Goal: Task Accomplishment & Management: Use online tool/utility

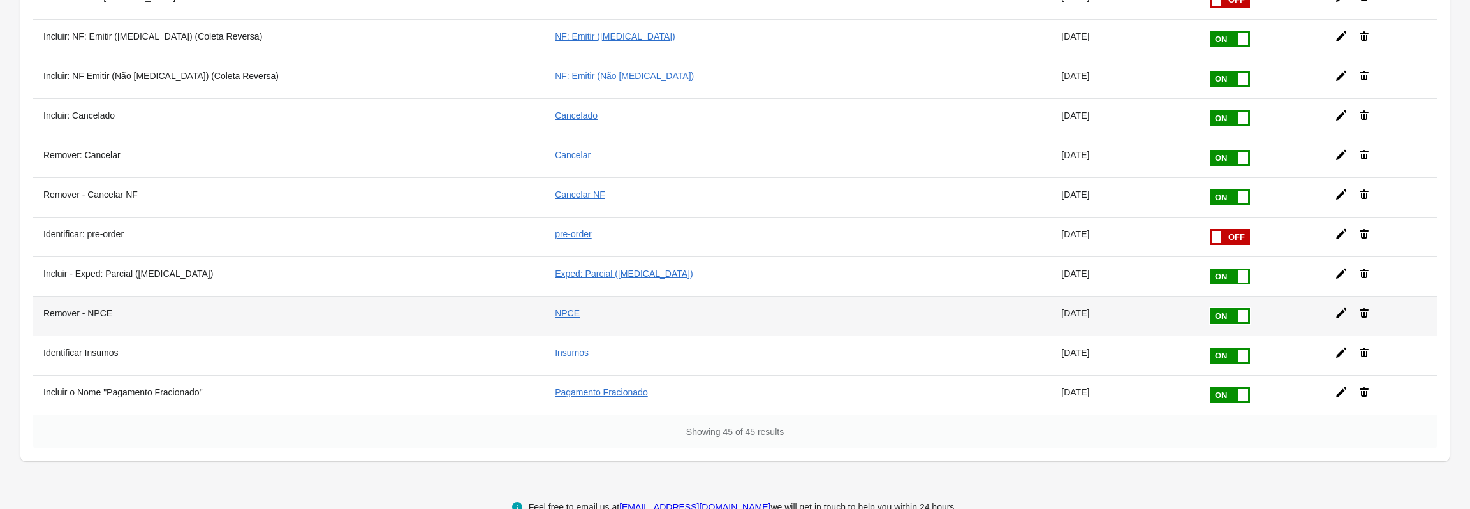
scroll to position [1530, 0]
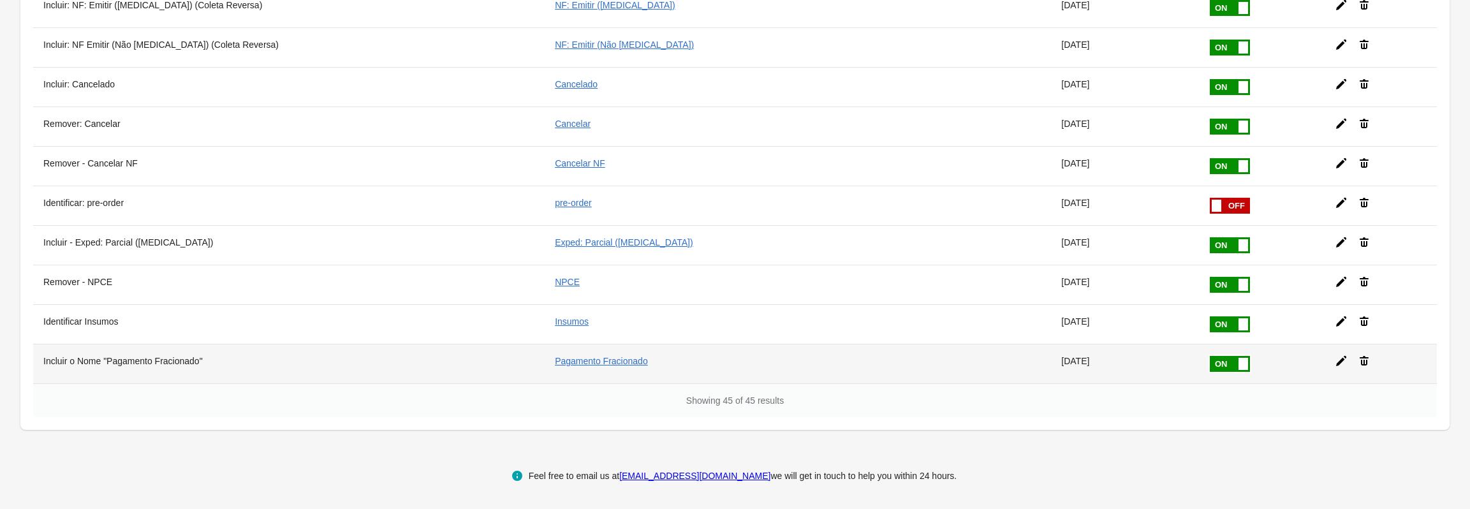
click at [1210, 356] on span at bounding box center [1250, 356] width 80 height 0
click at [0, 0] on input "checkbox" at bounding box center [0, 0] width 0 height 0
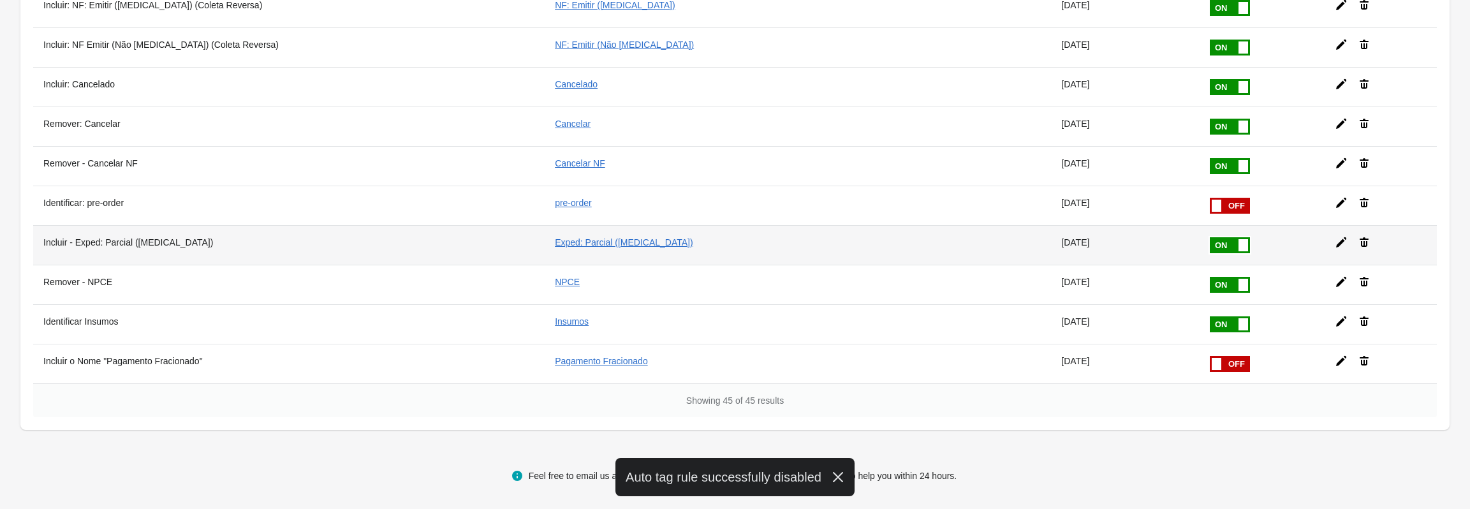
click at [1210, 237] on span at bounding box center [1250, 237] width 80 height 0
click at [0, 0] on input "checkbox" at bounding box center [0, 0] width 0 height 0
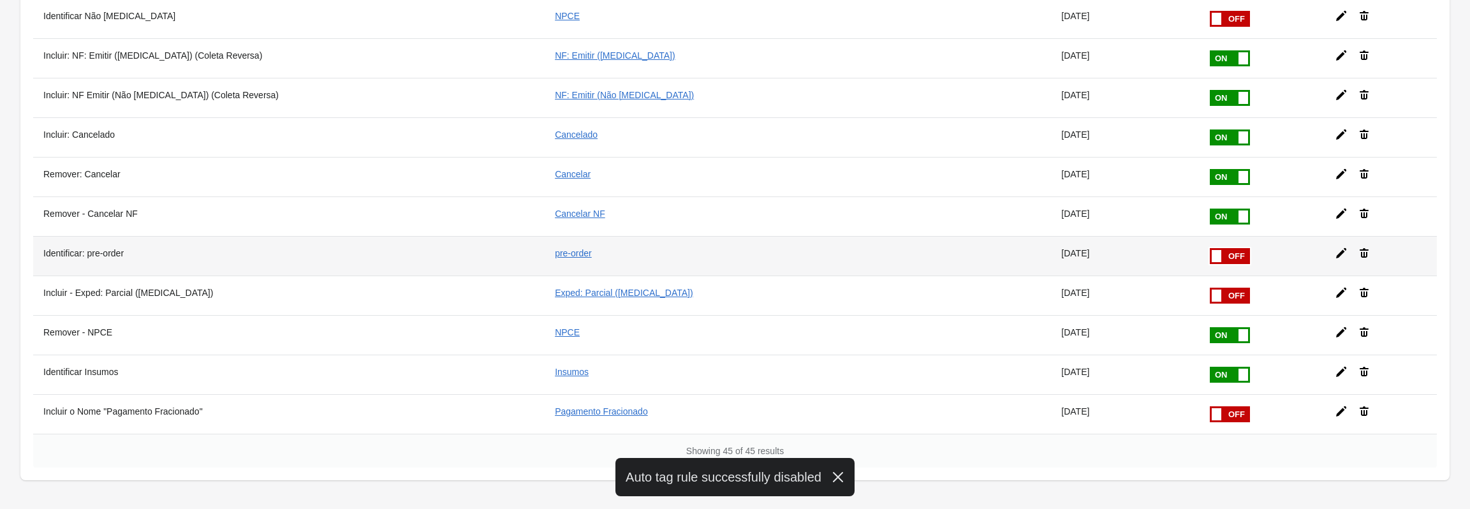
scroll to position [1466, 0]
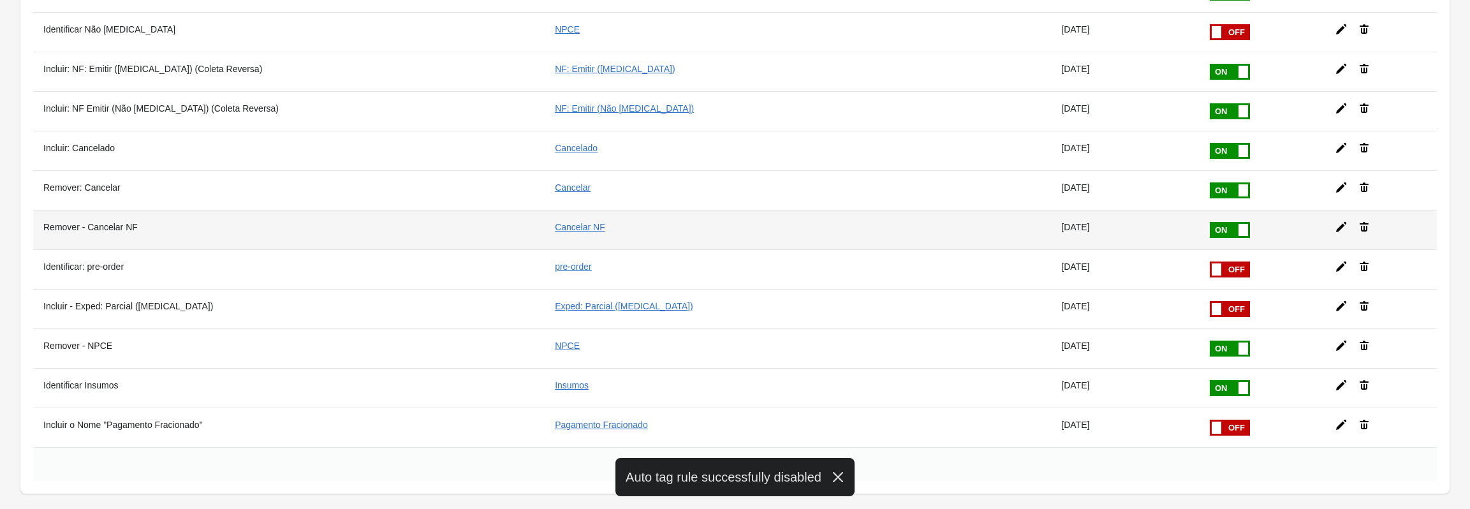
click at [1210, 222] on span at bounding box center [1250, 222] width 80 height 0
click at [0, 0] on input "checkbox" at bounding box center [0, 0] width 0 height 0
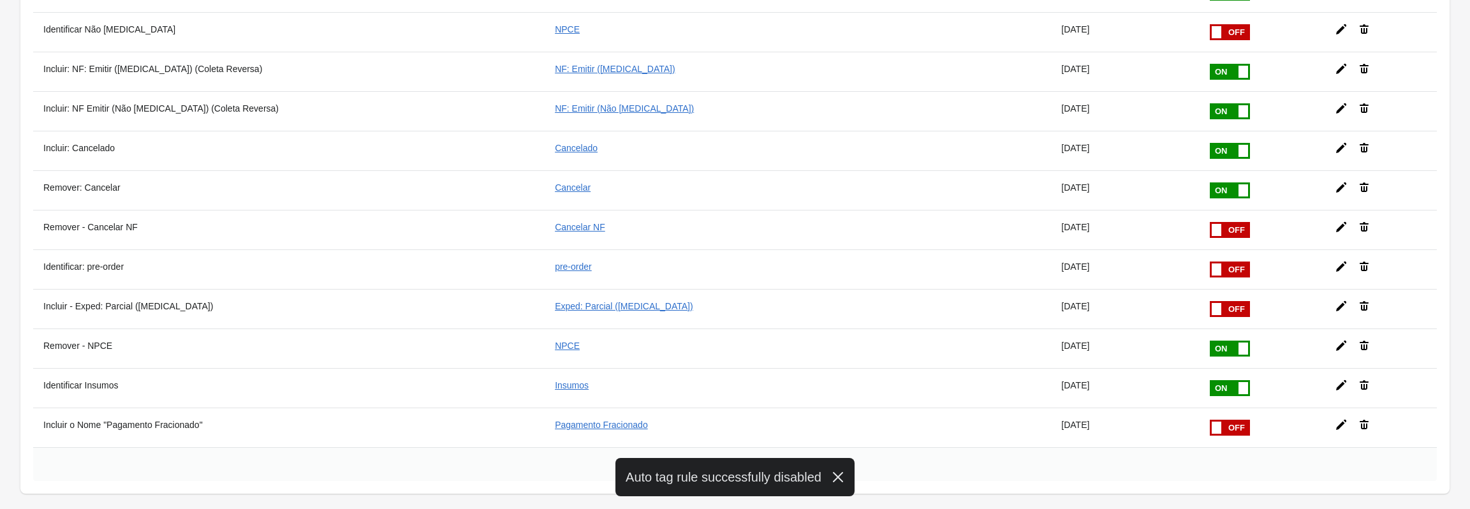
click at [1210, 182] on span at bounding box center [1250, 182] width 80 height 0
click at [0, 0] on input "checkbox" at bounding box center [0, 0] width 0 height 0
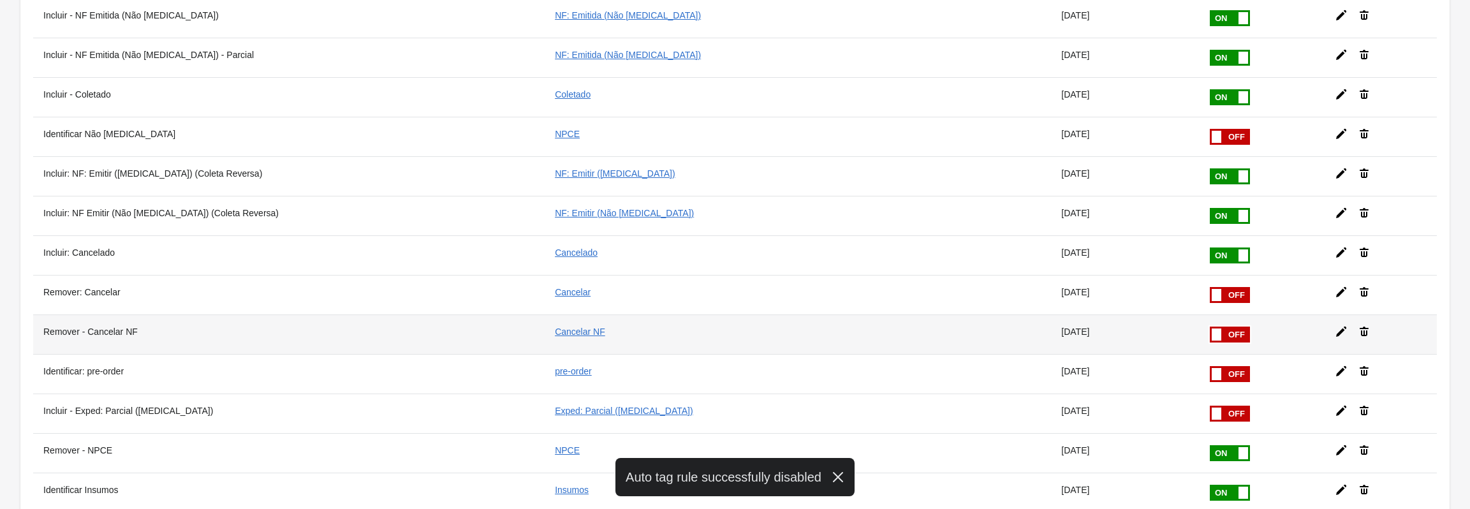
scroll to position [1338, 0]
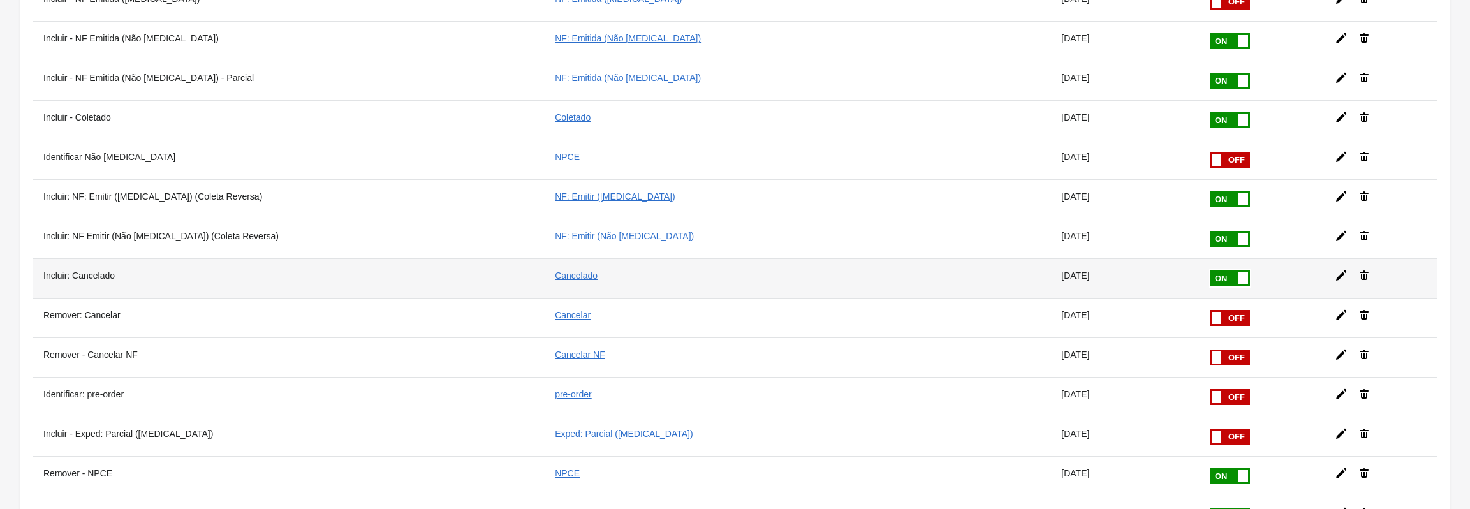
click at [1210, 270] on span at bounding box center [1250, 270] width 80 height 0
click at [0, 0] on input "checkbox" at bounding box center [0, 0] width 0 height 0
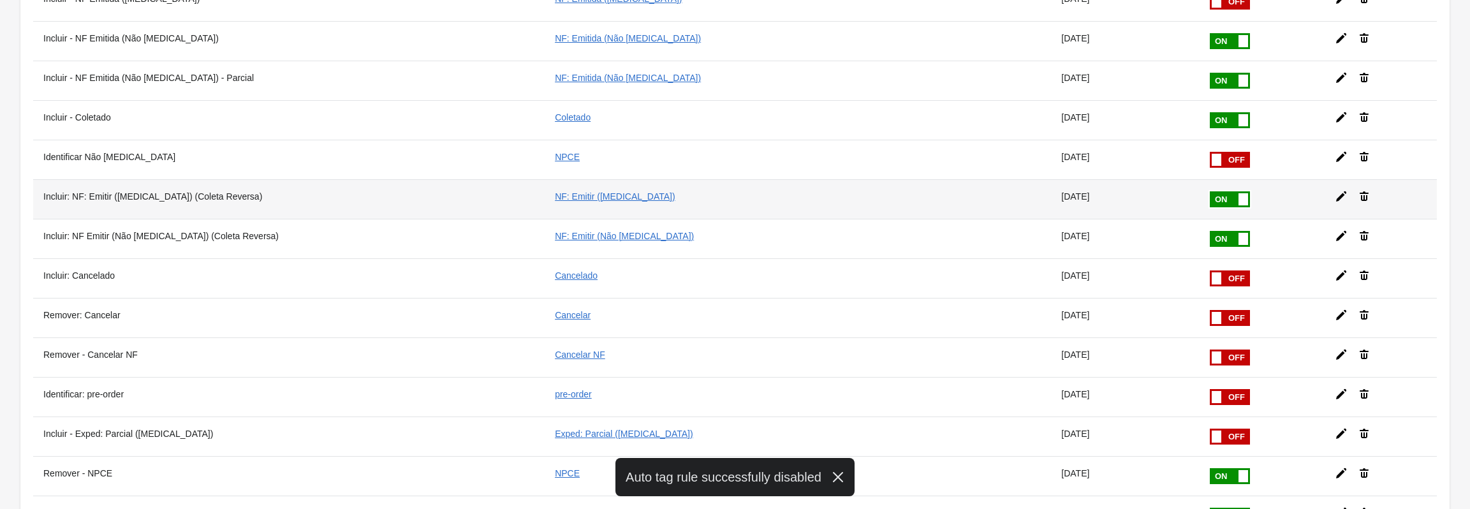
click at [1239, 200] on span at bounding box center [1244, 199] width 10 height 12
click at [0, 0] on input "checkbox" at bounding box center [0, 0] width 0 height 0
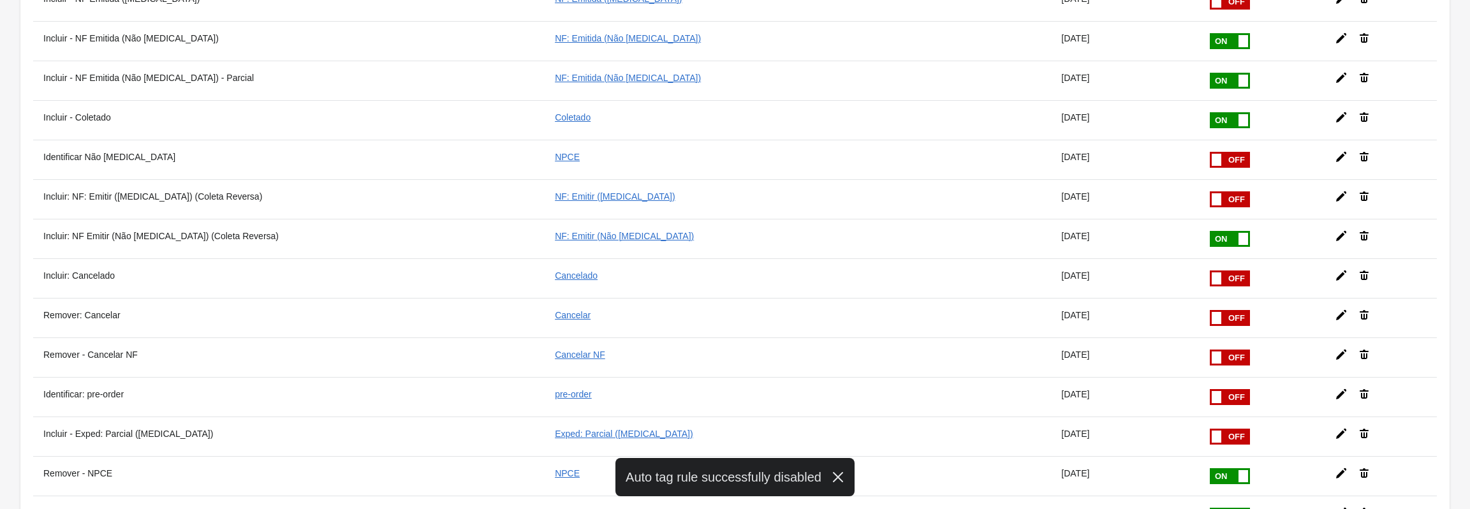
click at [1210, 231] on span at bounding box center [1250, 231] width 80 height 0
click at [0, 0] on input "checkbox" at bounding box center [0, 0] width 0 height 0
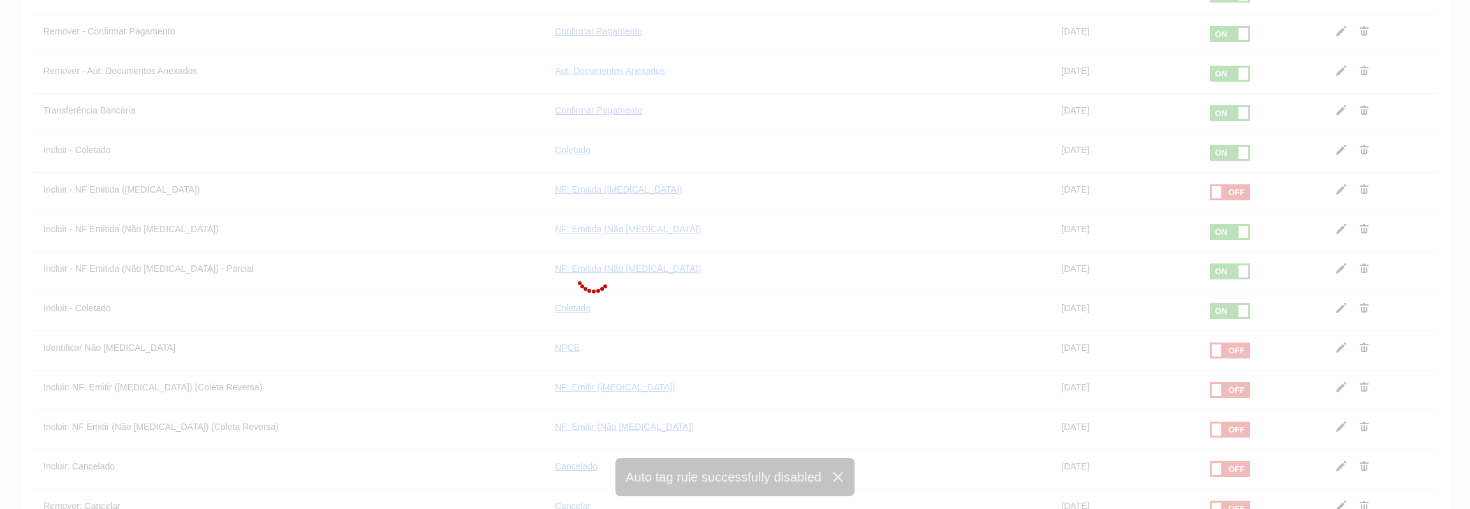
scroll to position [1147, 0]
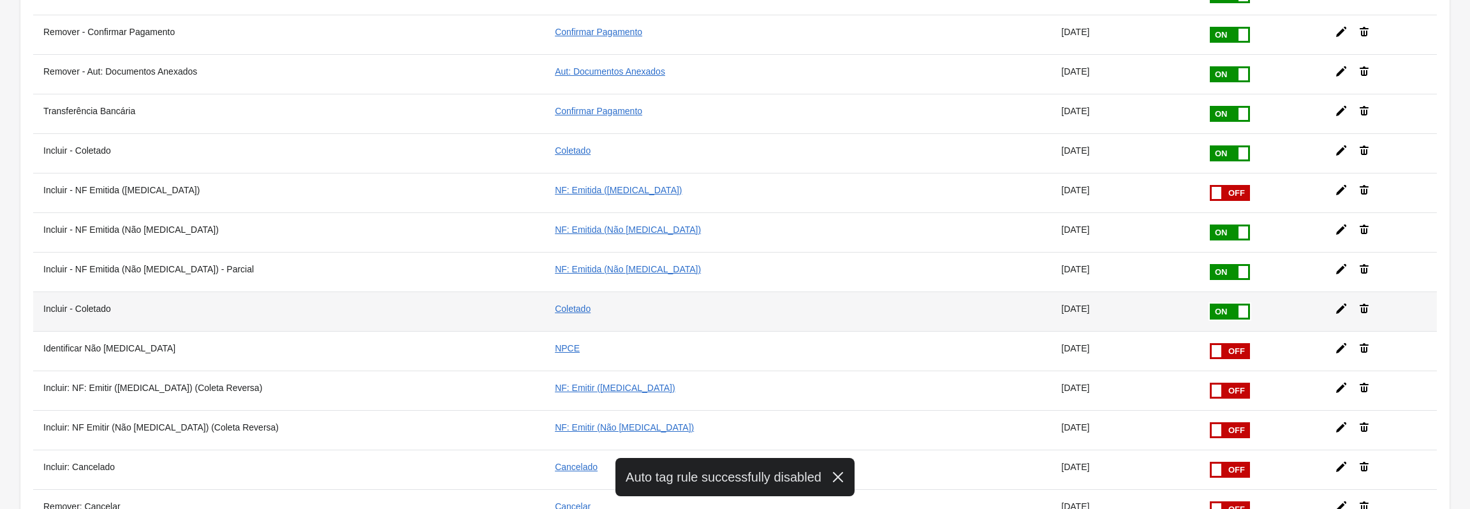
click at [1210, 304] on span at bounding box center [1250, 304] width 80 height 0
click at [0, 0] on input "checkbox" at bounding box center [0, 0] width 0 height 0
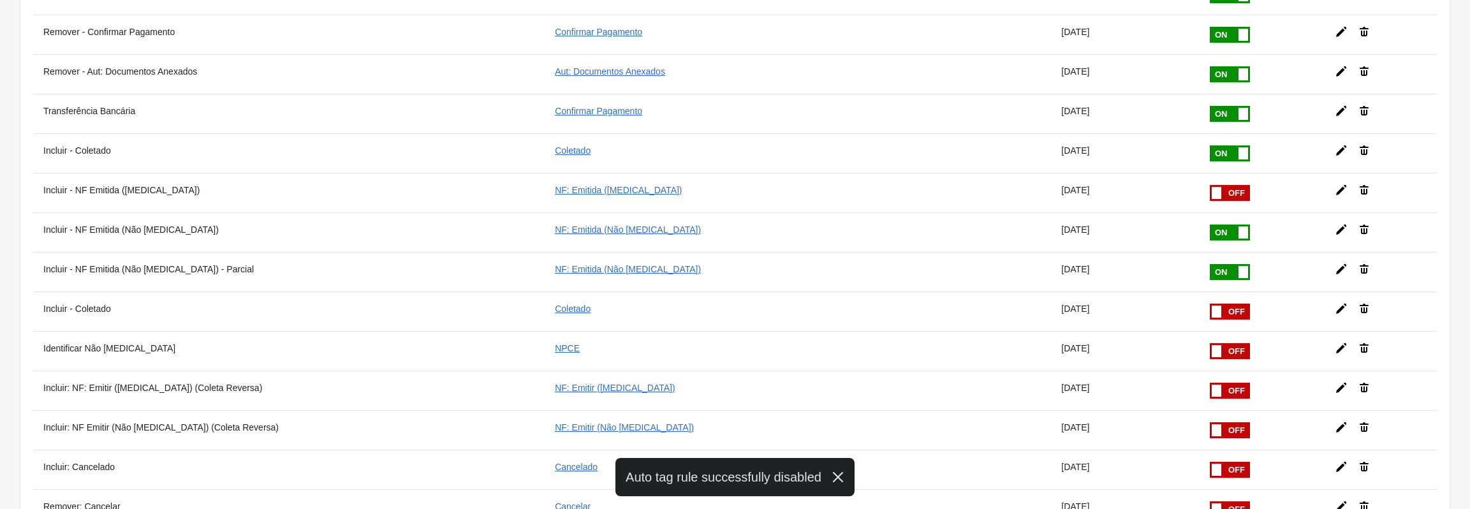
click at [1239, 272] on span at bounding box center [1244, 272] width 10 height 12
click at [0, 0] on input "checkbox" at bounding box center [0, 0] width 0 height 0
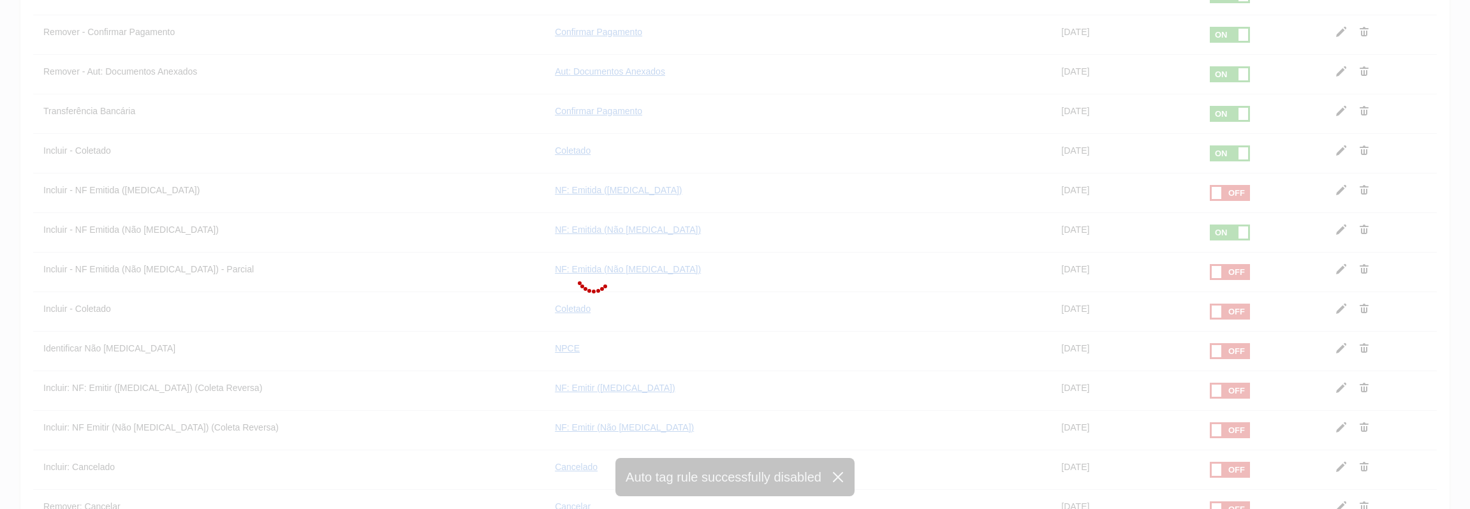
click at [1185, 234] on div at bounding box center [735, 254] width 1470 height 509
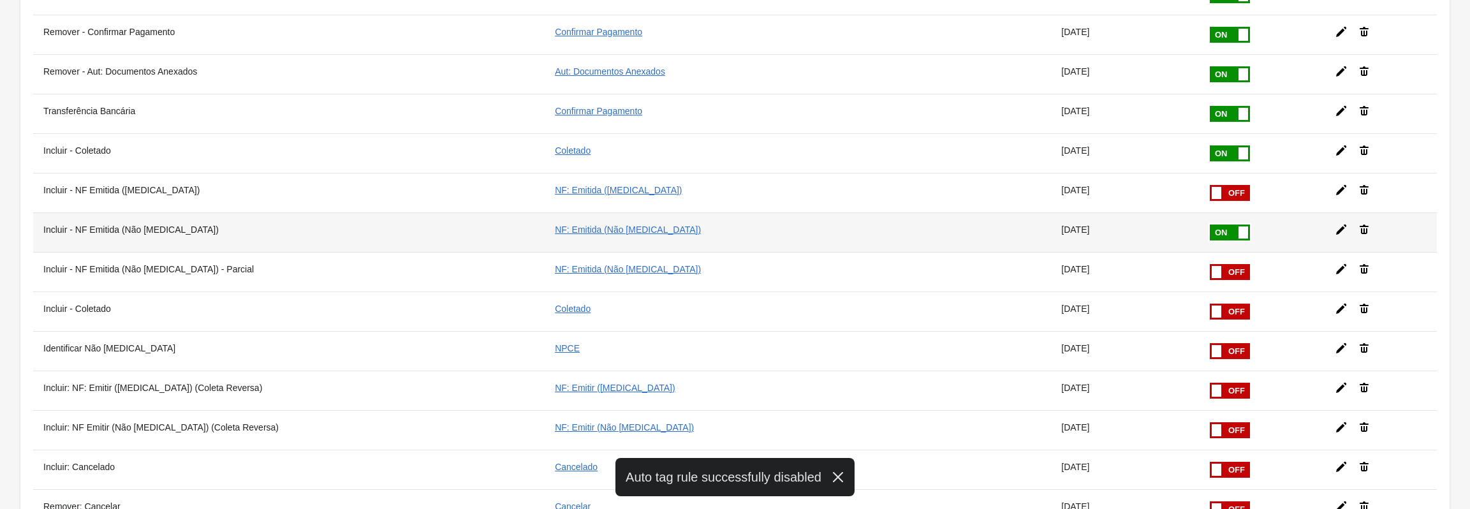
click at [1210, 225] on span at bounding box center [1250, 225] width 80 height 0
click at [0, 0] on input "checkbox" at bounding box center [0, 0] width 0 height 0
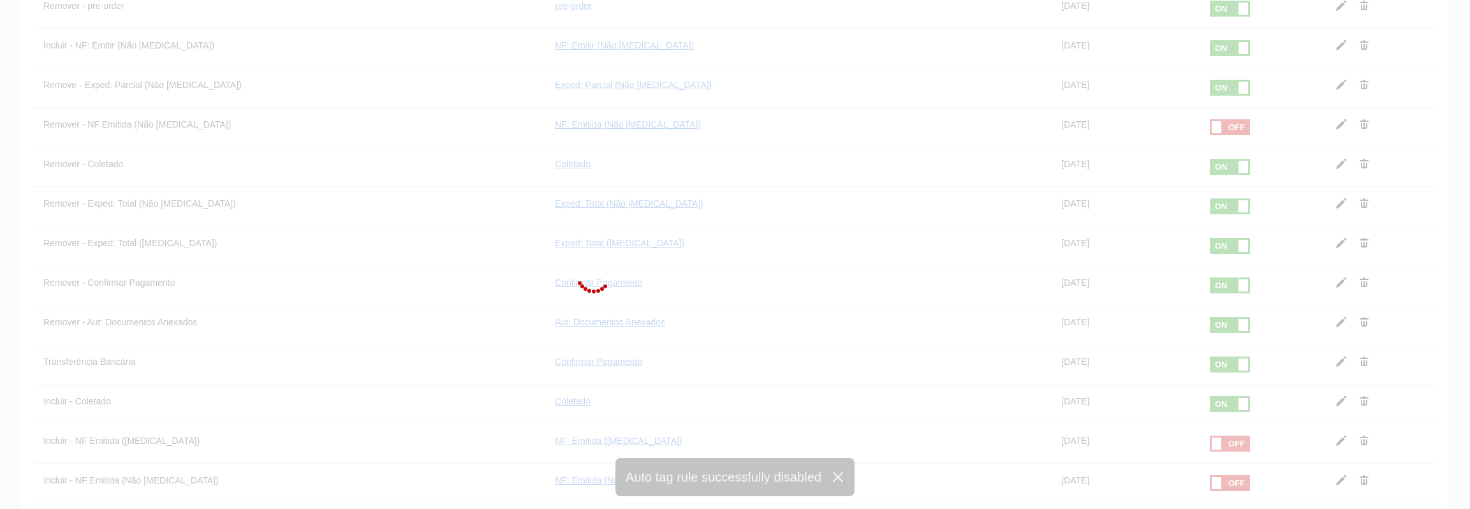
scroll to position [892, 0]
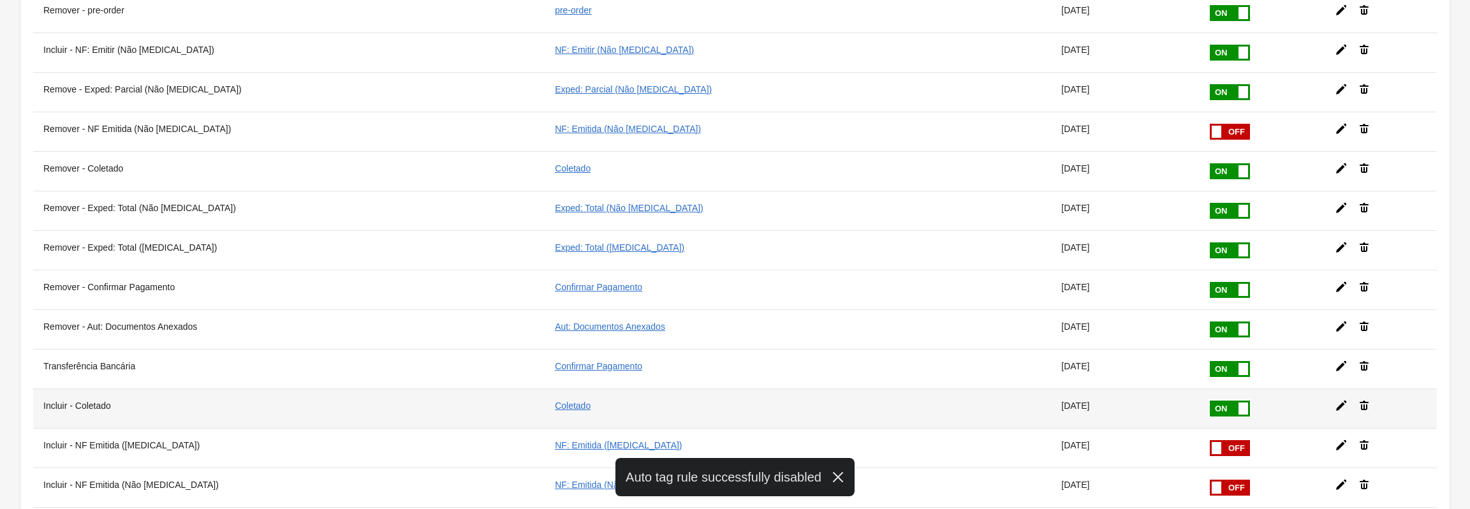
click at [1210, 401] on span at bounding box center [1250, 401] width 80 height 0
click at [0, 0] on input "checkbox" at bounding box center [0, 0] width 0 height 0
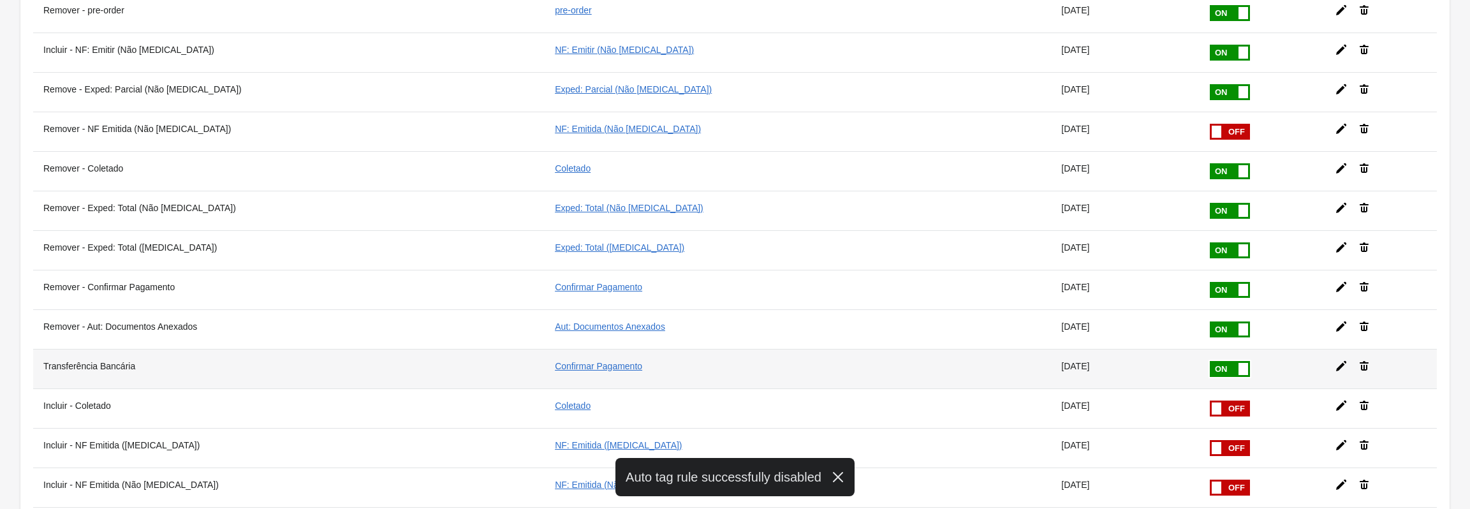
click at [1210, 361] on span at bounding box center [1250, 361] width 80 height 0
click at [0, 0] on input "checkbox" at bounding box center [0, 0] width 0 height 0
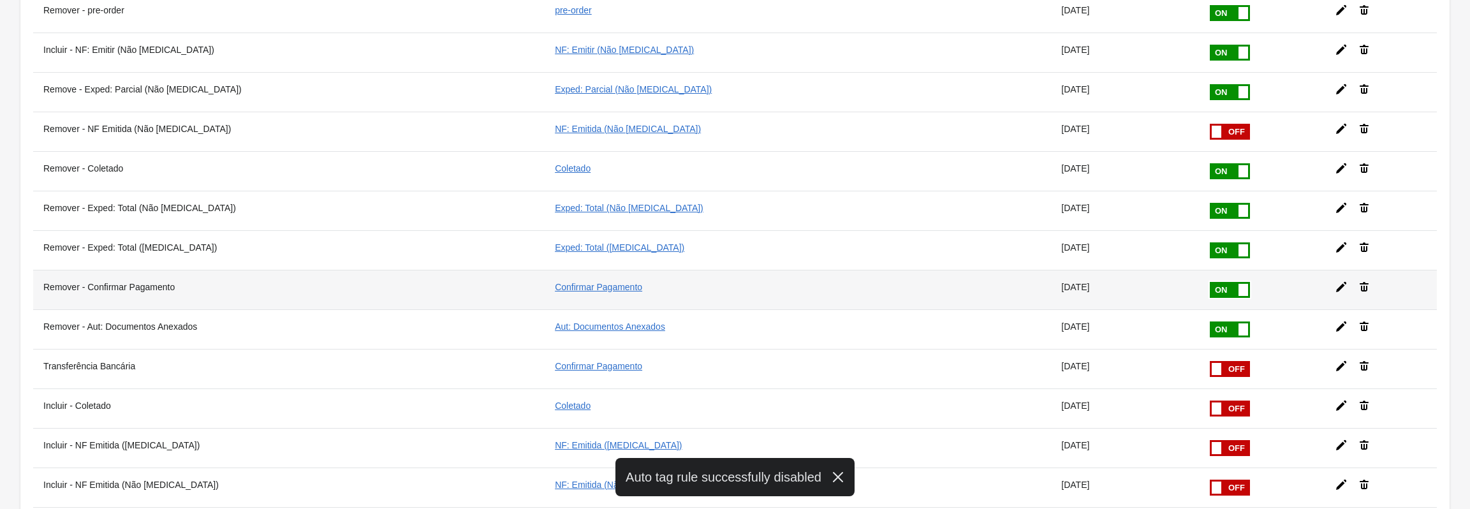
scroll to position [828, 0]
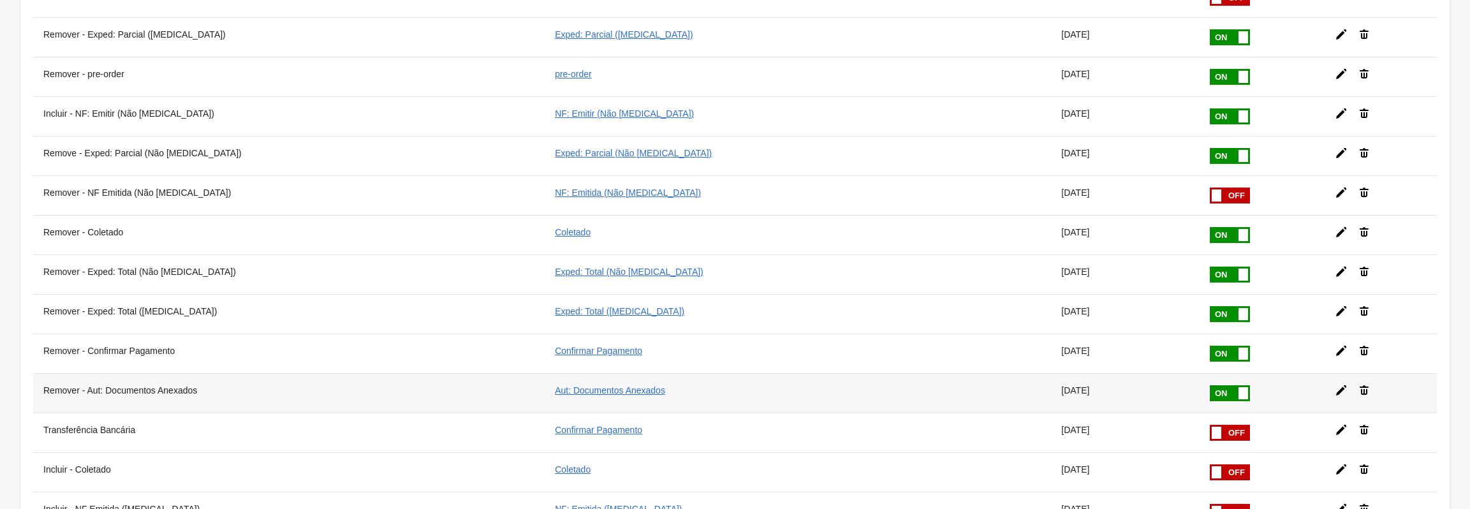
click at [1210, 385] on span at bounding box center [1250, 385] width 80 height 0
click at [0, 0] on input "checkbox" at bounding box center [0, 0] width 0 height 0
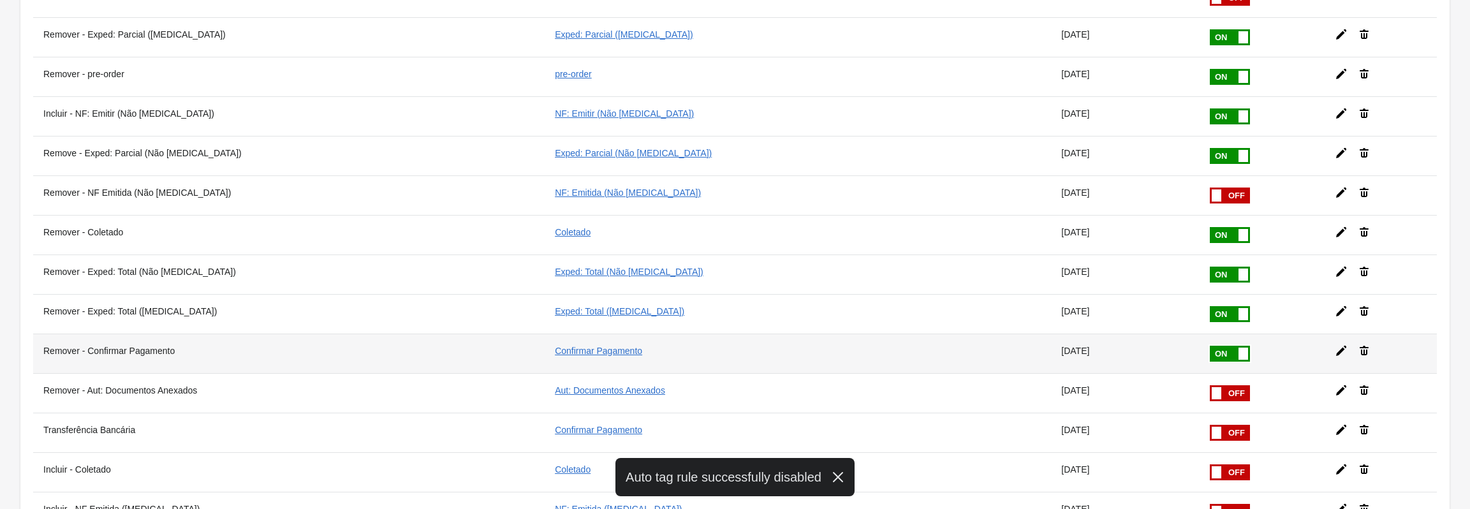
click at [1210, 346] on span at bounding box center [1250, 346] width 80 height 0
click at [0, 0] on input "checkbox" at bounding box center [0, 0] width 0 height 0
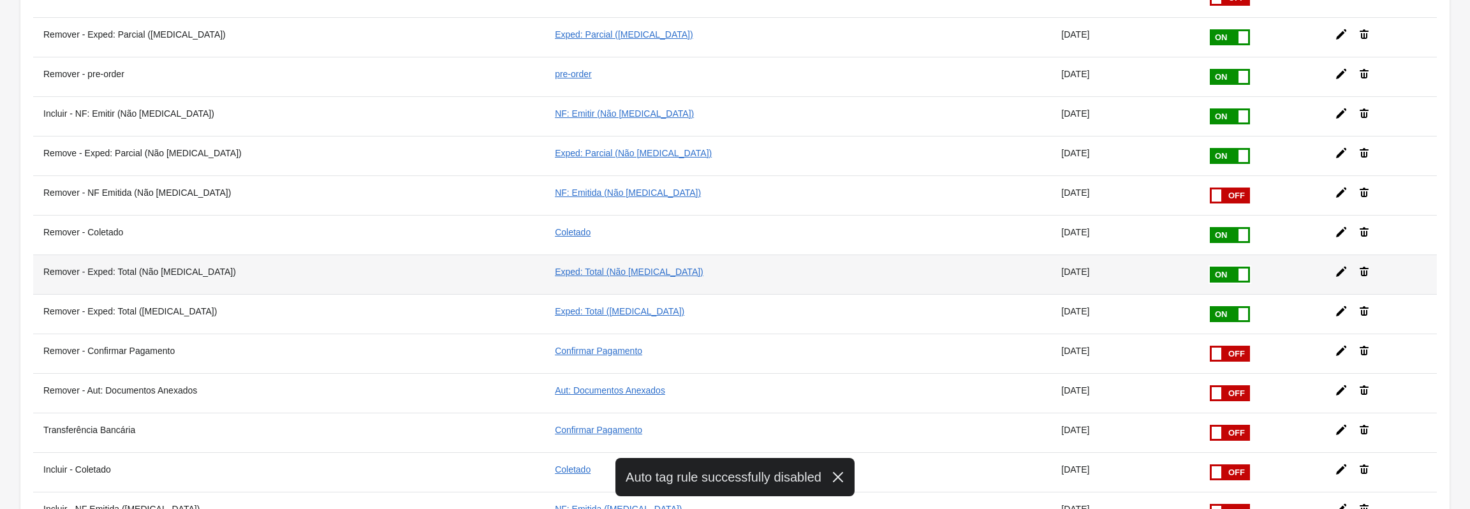
click at [1210, 267] on span at bounding box center [1250, 267] width 80 height 0
click at [0, 0] on input "checkbox" at bounding box center [0, 0] width 0 height 0
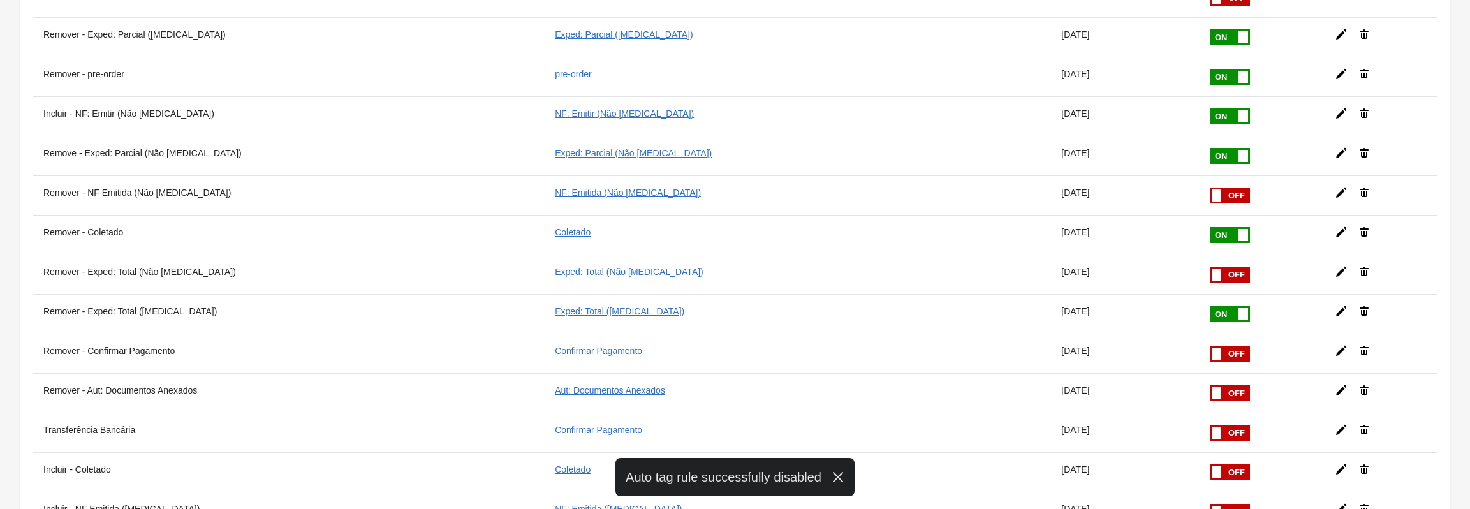
click at [1210, 306] on span at bounding box center [1250, 306] width 80 height 0
click at [0, 0] on input "checkbox" at bounding box center [0, 0] width 0 height 0
click at [1210, 227] on span at bounding box center [1250, 227] width 80 height 0
click at [0, 0] on input "checkbox" at bounding box center [0, 0] width 0 height 0
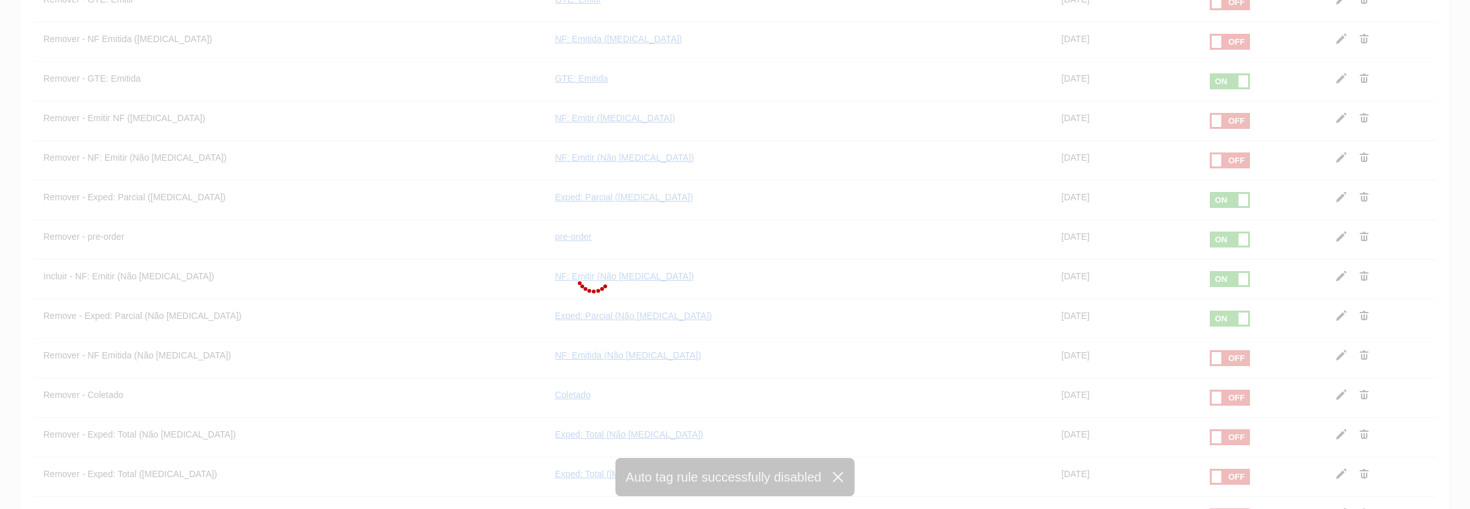
scroll to position [637, 0]
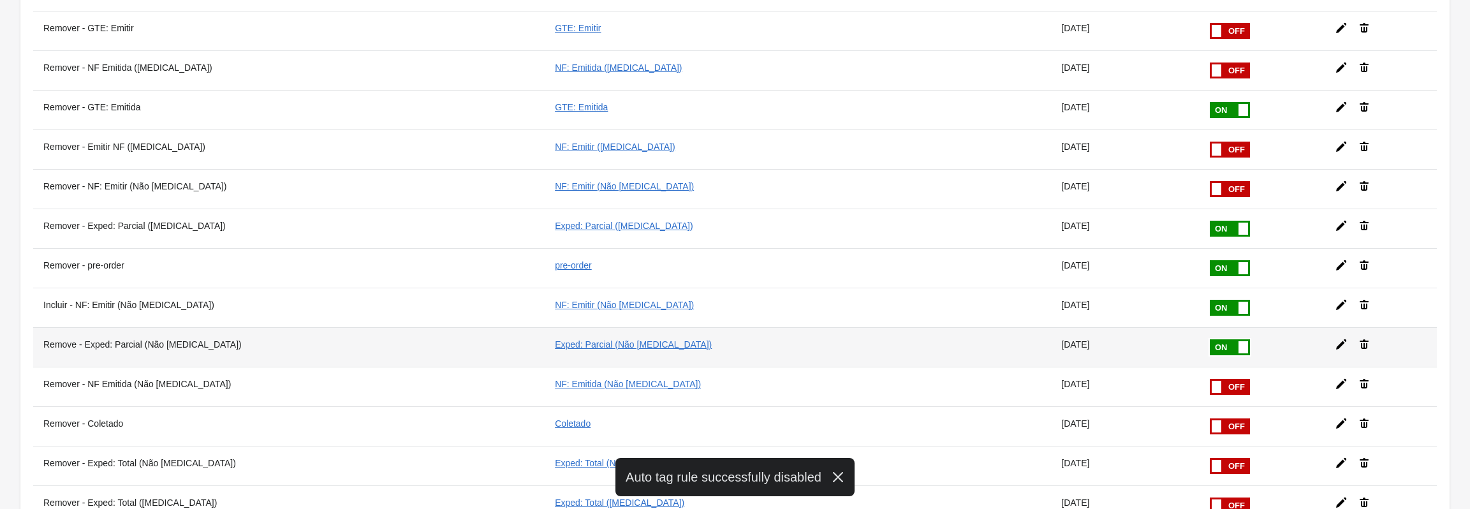
click at [1210, 339] on span at bounding box center [1250, 339] width 80 height 0
click at [0, 0] on input "checkbox" at bounding box center [0, 0] width 0 height 0
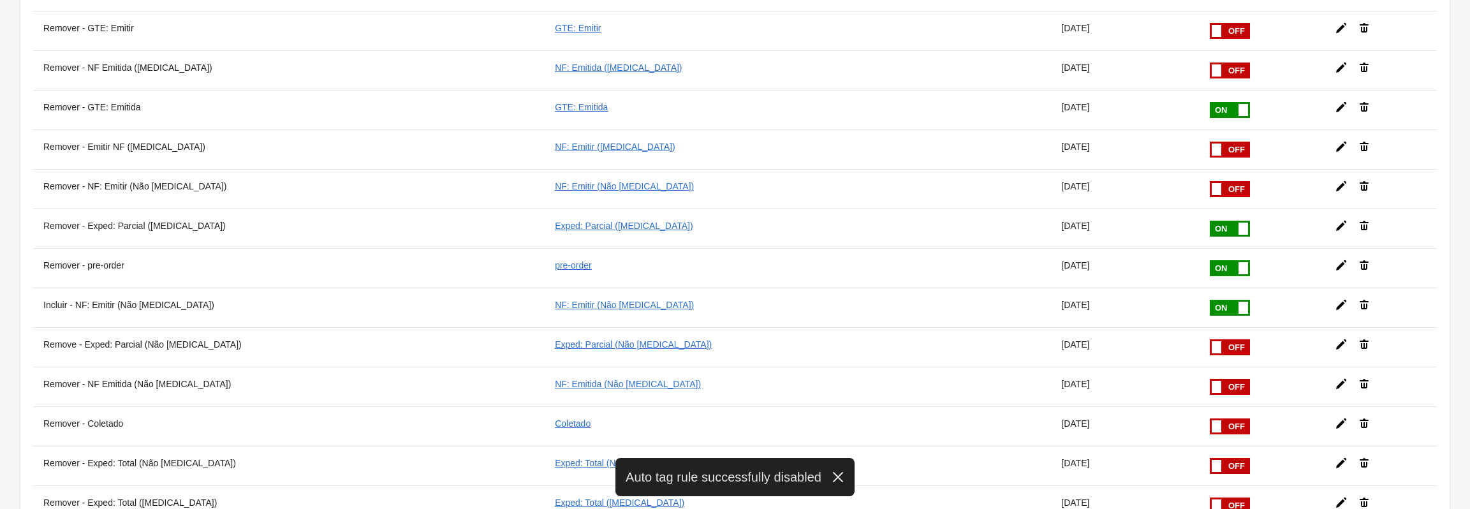
click at [1209, 316] on label at bounding box center [1230, 308] width 43 height 19
click at [0, 0] on input "checkbox" at bounding box center [0, 0] width 0 height 0
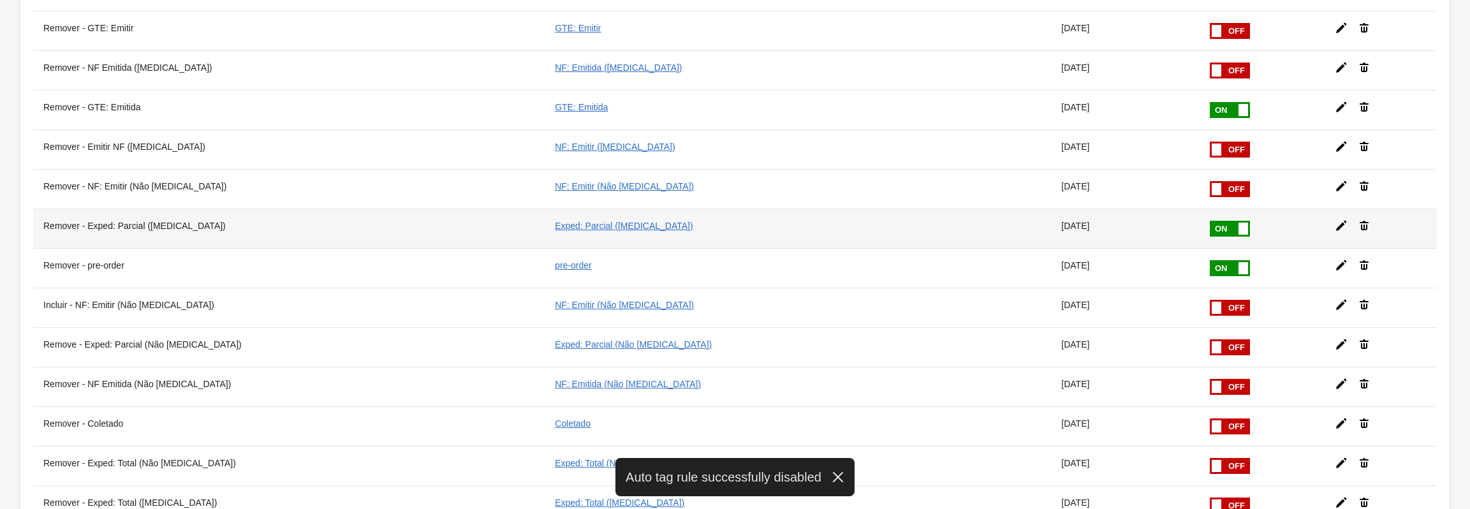
click at [1210, 221] on span at bounding box center [1250, 221] width 80 height 0
click at [0, 0] on input "checkbox" at bounding box center [0, 0] width 0 height 0
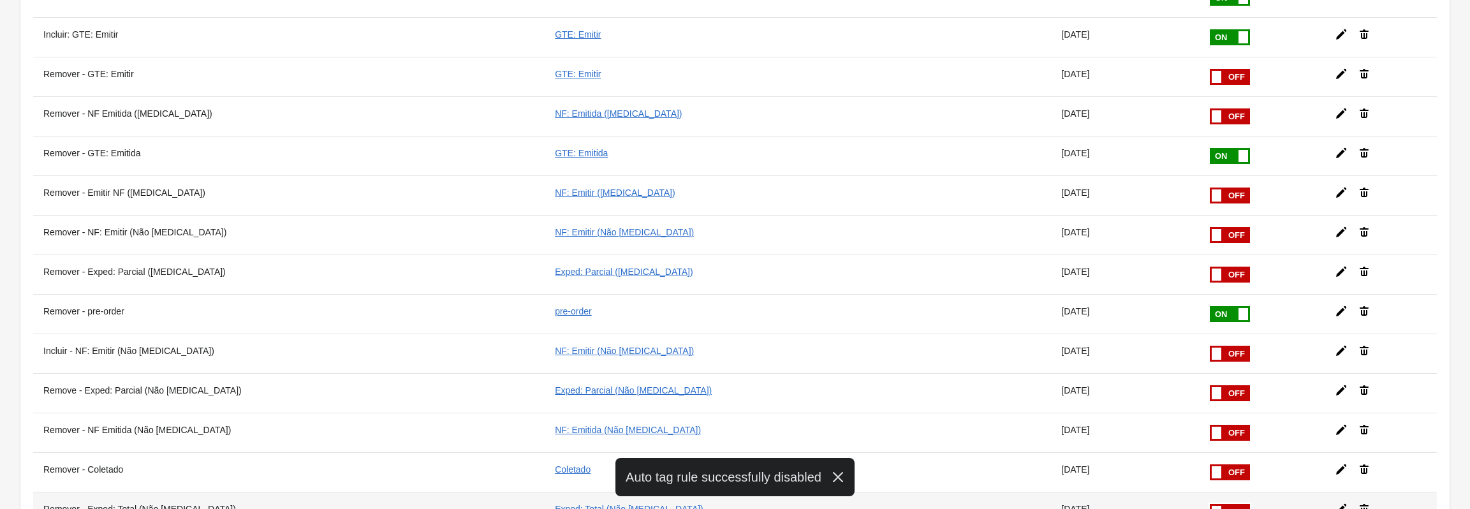
scroll to position [509, 0]
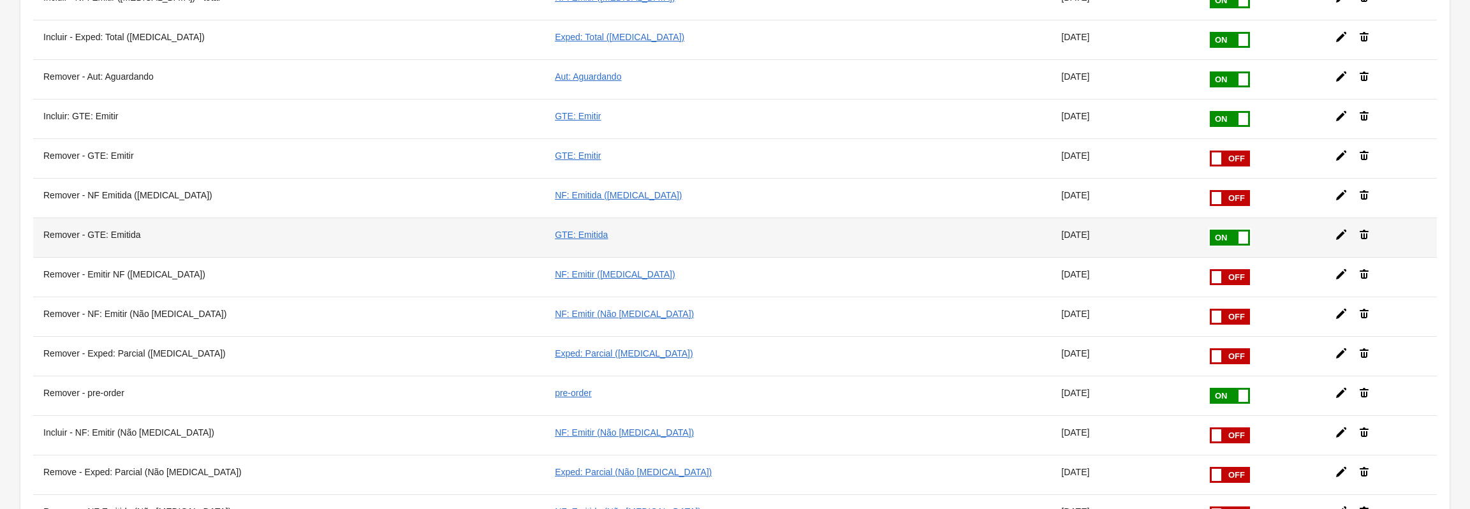
click at [1210, 230] on span at bounding box center [1250, 230] width 80 height 0
click at [0, 0] on input "checkbox" at bounding box center [0, 0] width 0 height 0
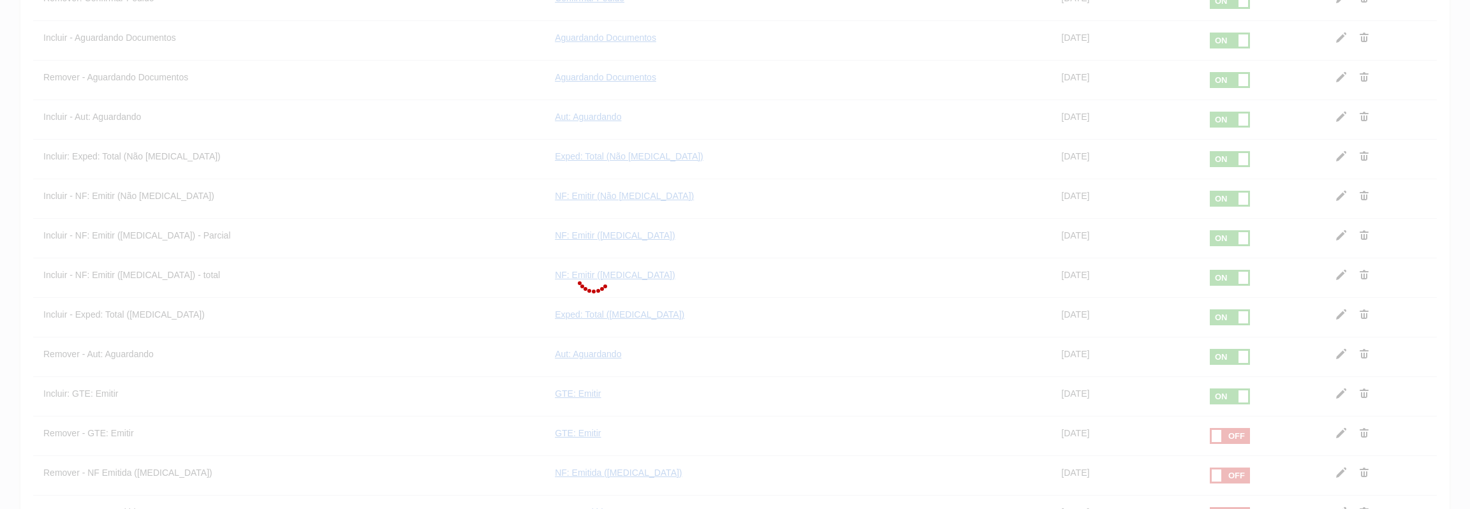
scroll to position [254, 0]
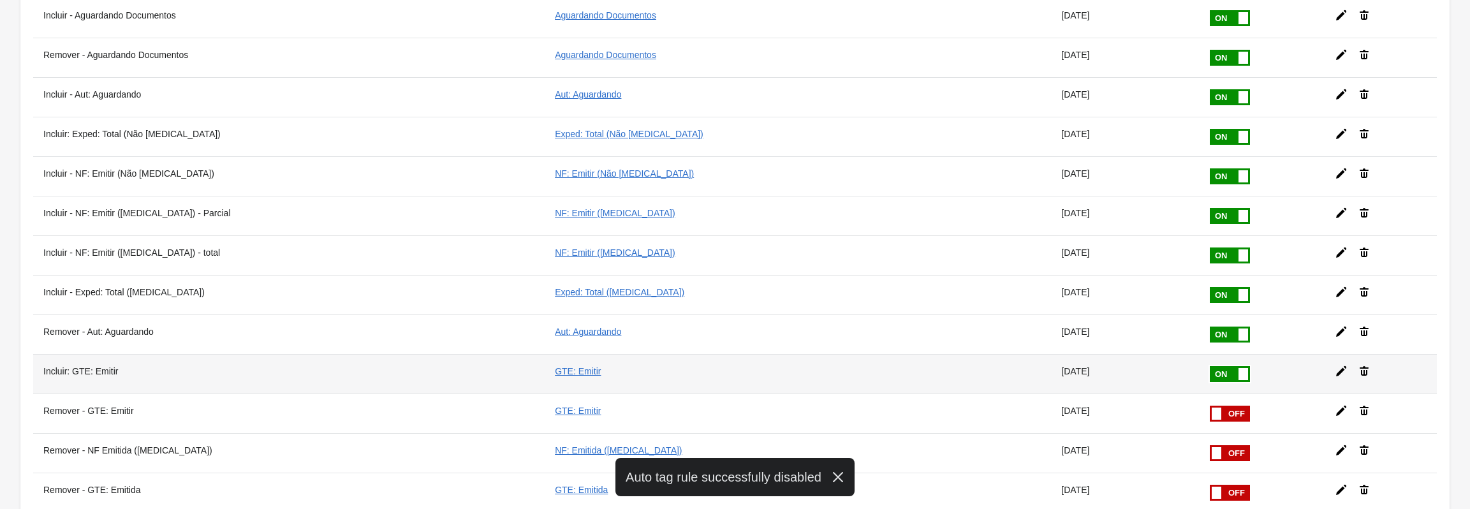
click at [1210, 366] on span at bounding box center [1250, 366] width 80 height 0
click at [0, 0] on input "checkbox" at bounding box center [0, 0] width 0 height 0
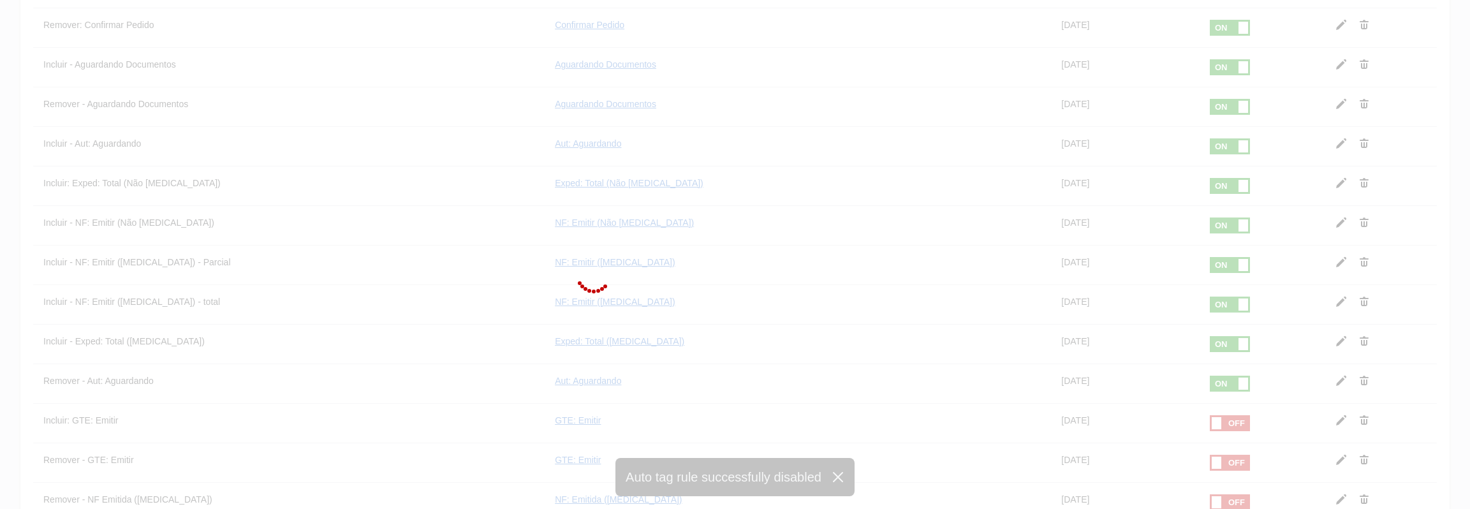
scroll to position [190, 0]
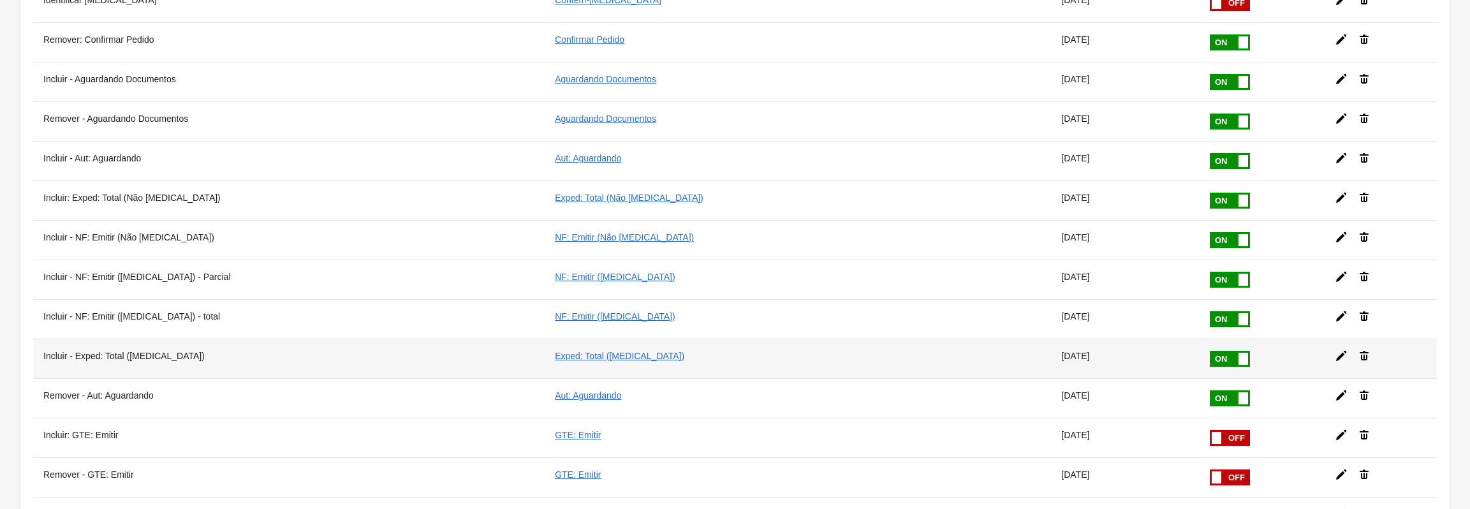
click at [1210, 351] on span at bounding box center [1250, 351] width 80 height 0
click at [0, 0] on input "checkbox" at bounding box center [0, 0] width 0 height 0
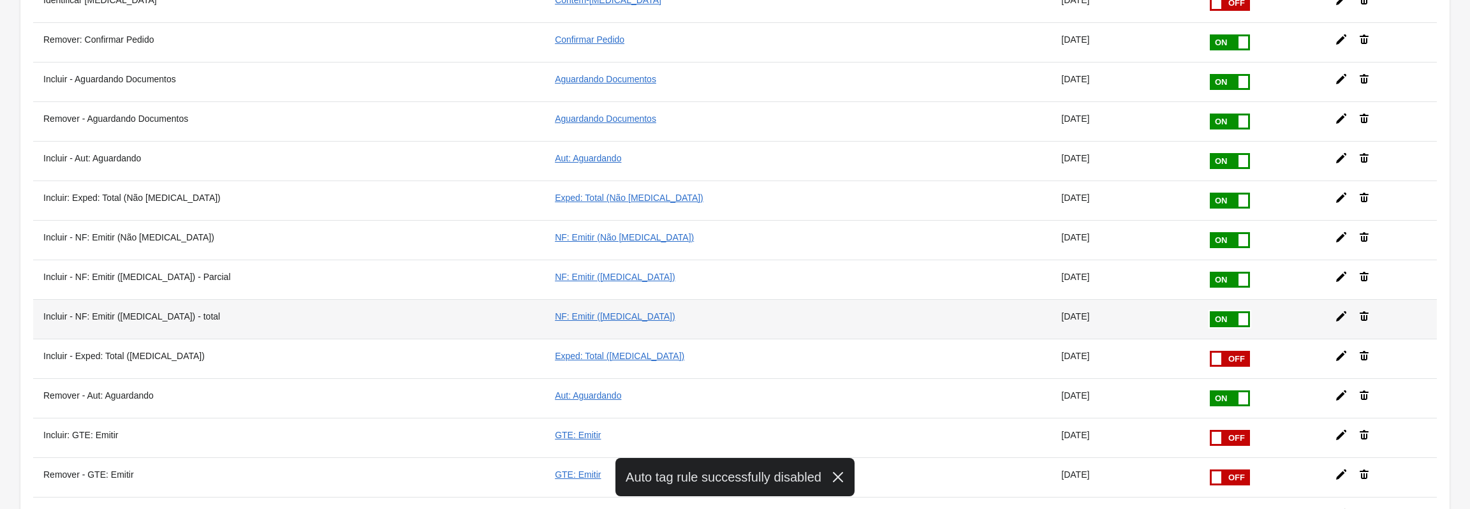
click at [1210, 311] on span at bounding box center [1250, 311] width 80 height 0
click at [0, 0] on input "checkbox" at bounding box center [0, 0] width 0 height 0
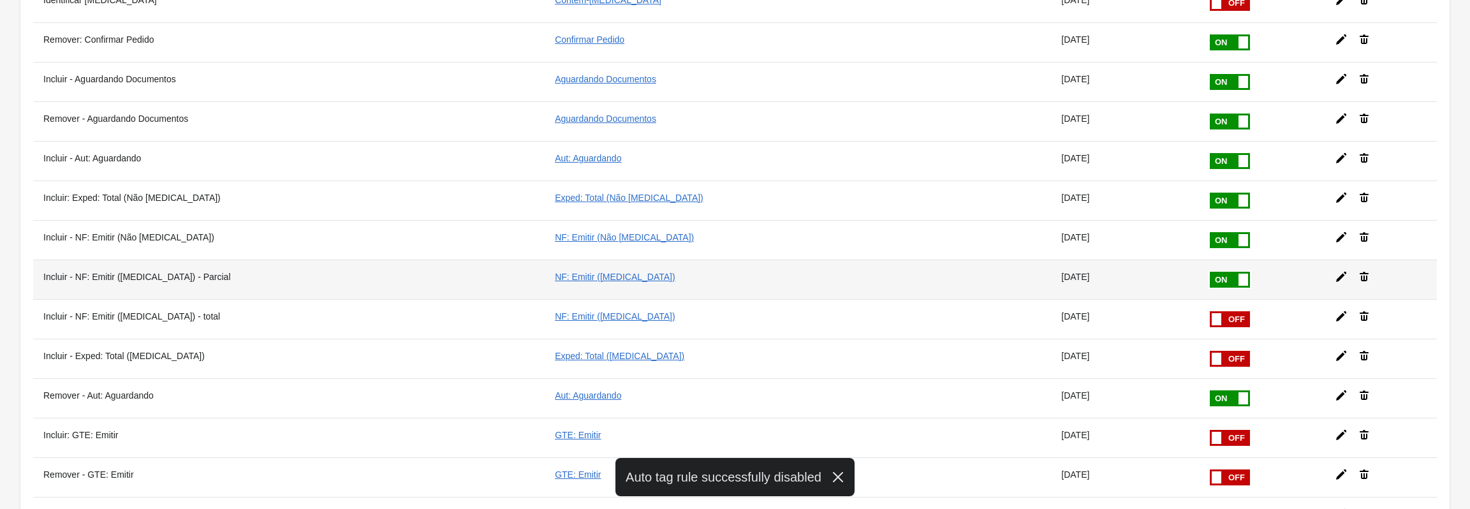
click at [1239, 281] on span at bounding box center [1244, 280] width 10 height 12
click at [0, 0] on input "checkbox" at bounding box center [0, 0] width 0 height 0
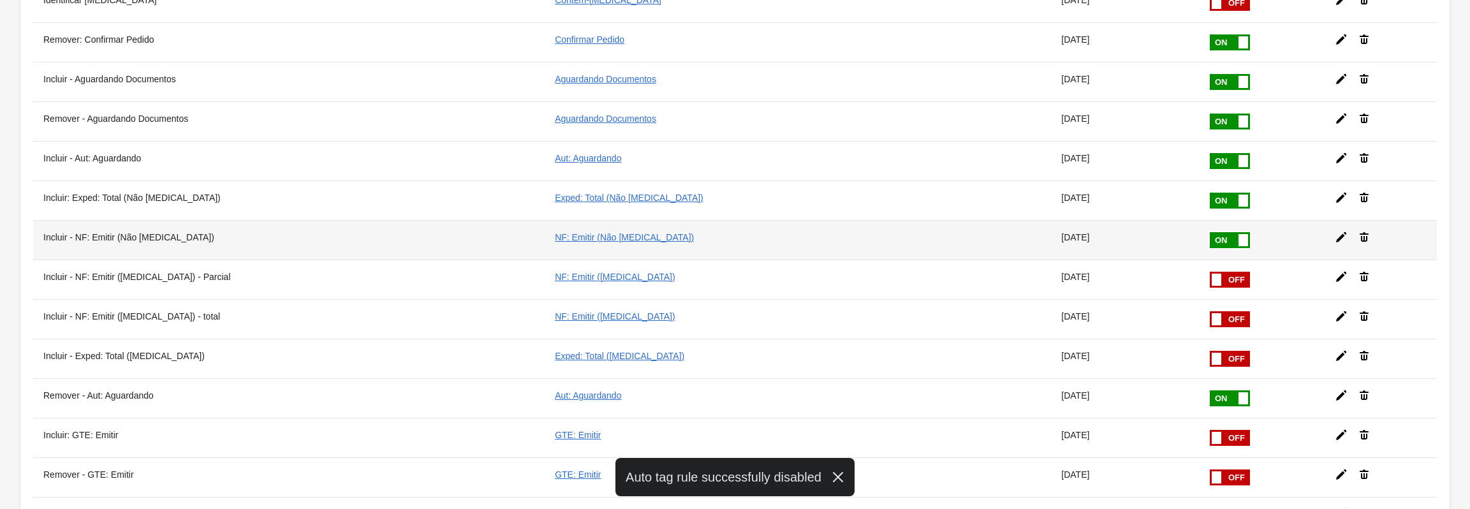
click at [1210, 232] on span at bounding box center [1250, 232] width 80 height 0
click at [0, 0] on input "checkbox" at bounding box center [0, 0] width 0 height 0
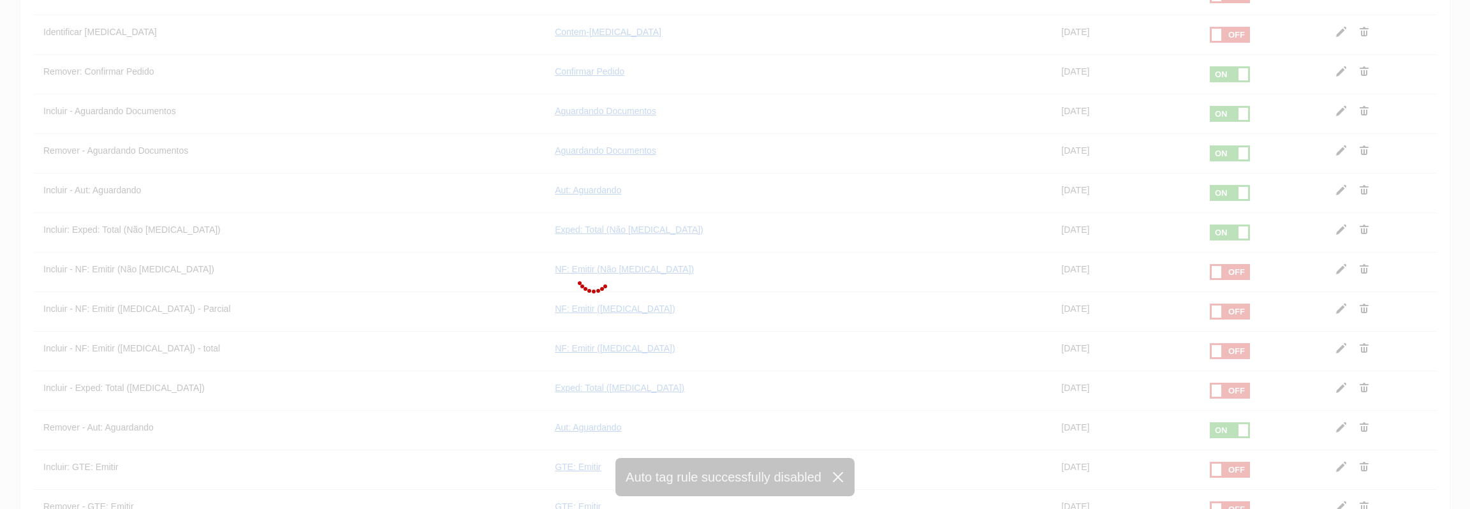
scroll to position [126, 0]
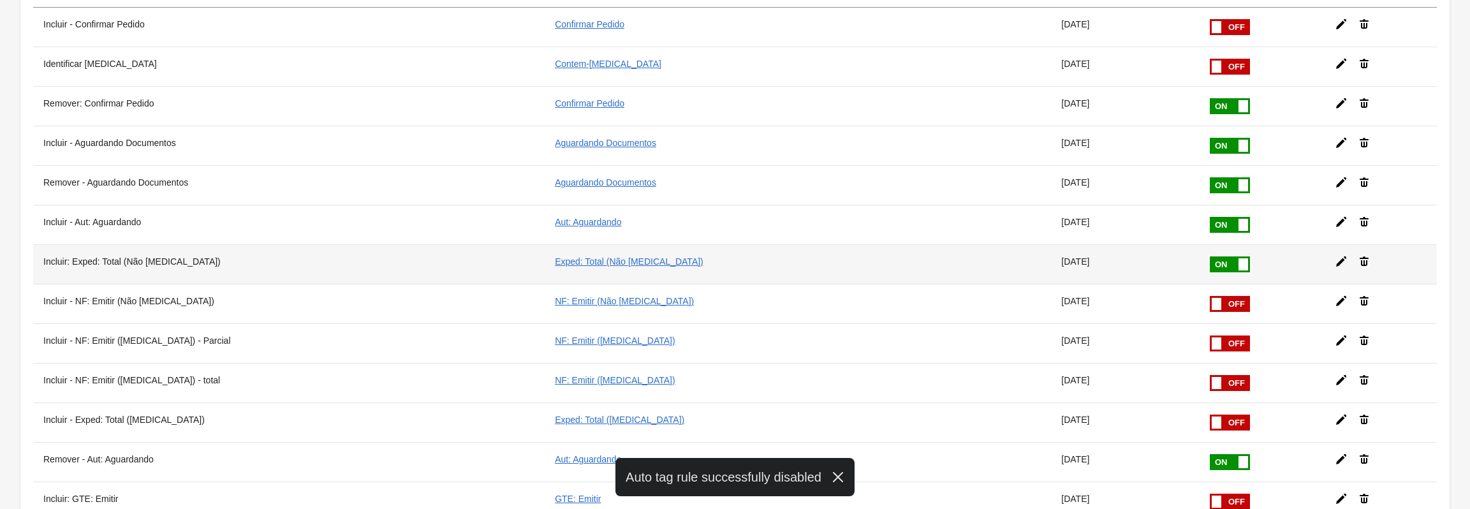
click at [1210, 256] on span at bounding box center [1250, 256] width 80 height 0
click at [0, 0] on input "checkbox" at bounding box center [0, 0] width 0 height 0
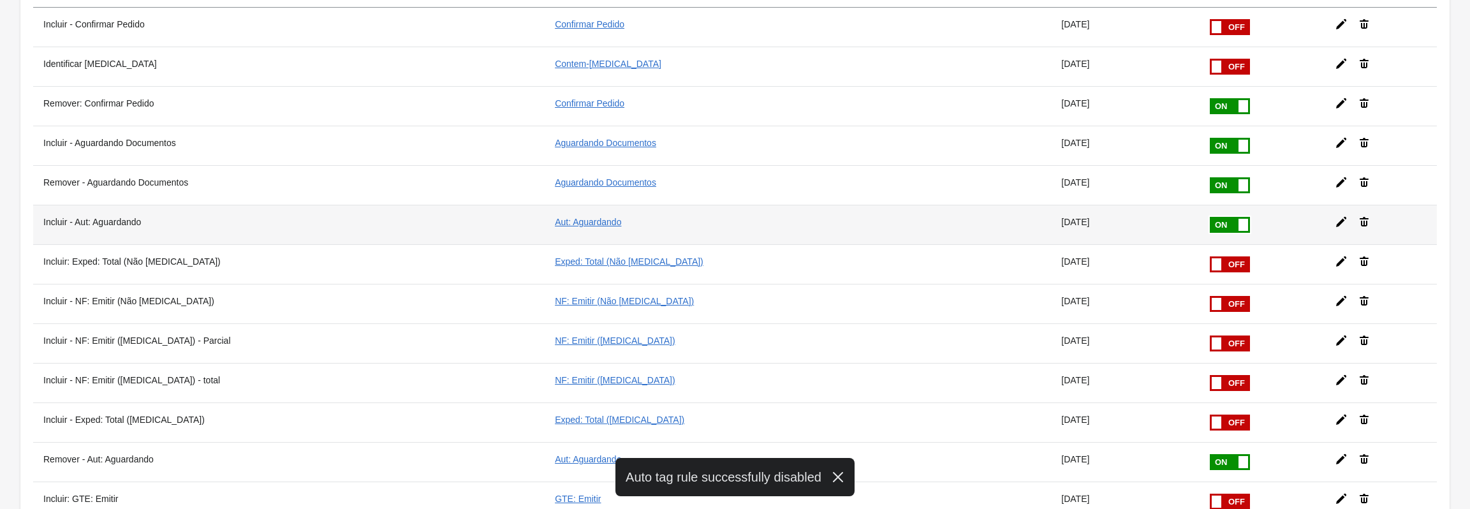
click at [1210, 217] on span at bounding box center [1250, 217] width 80 height 0
click at [0, 0] on input "checkbox" at bounding box center [0, 0] width 0 height 0
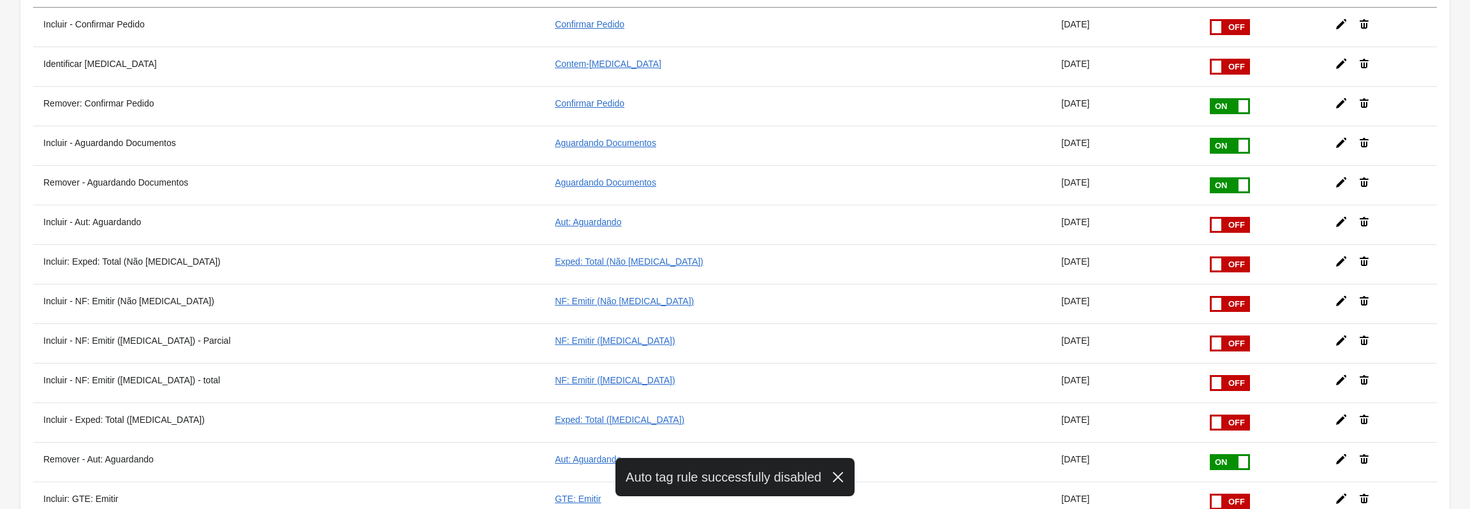
click at [1183, 217] on span at bounding box center [1210, 217] width 80 height 0
click at [0, 0] on input "checkbox" at bounding box center [0, 0] width 0 height 0
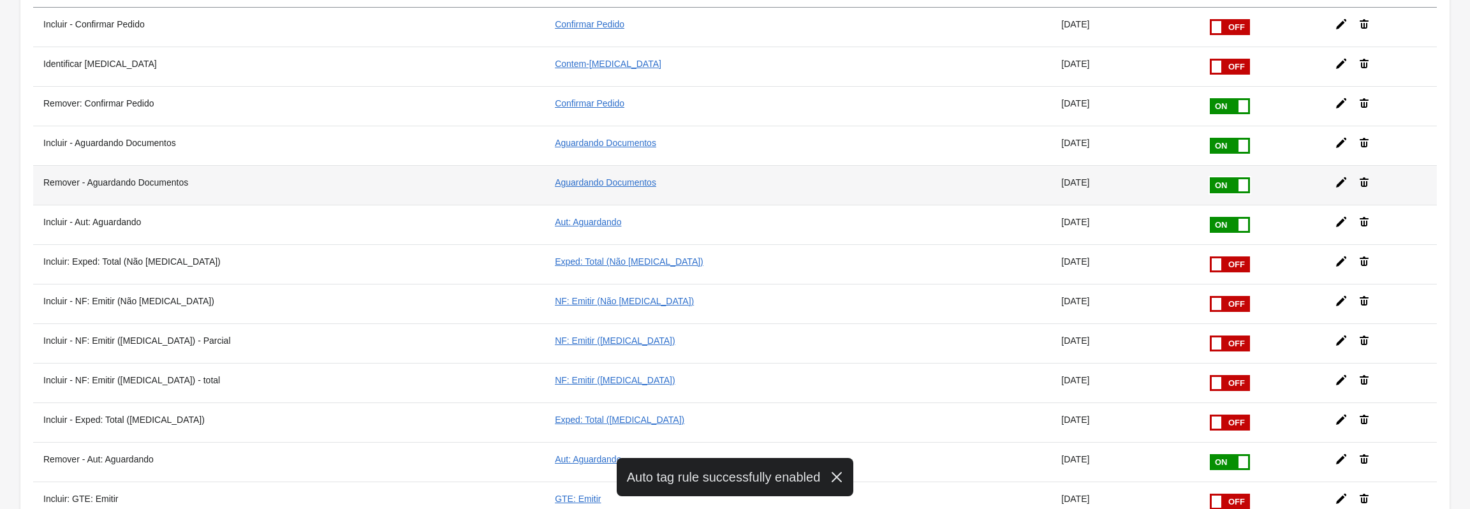
click at [1210, 177] on span at bounding box center [1250, 177] width 80 height 0
click at [0, 0] on input "checkbox" at bounding box center [0, 0] width 0 height 0
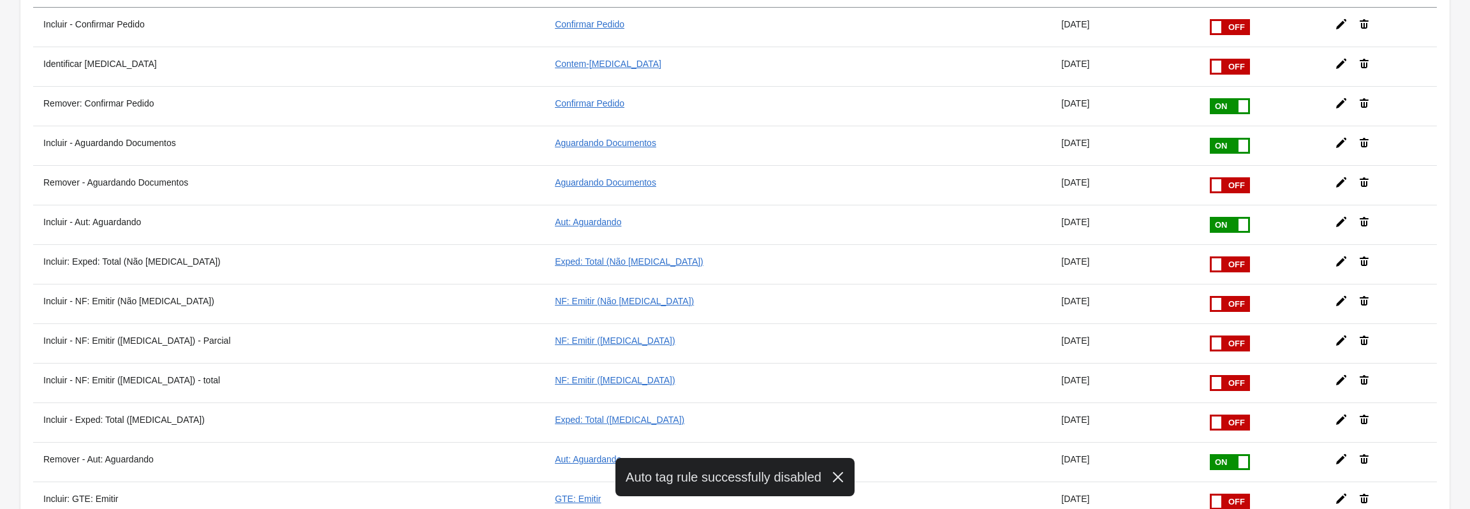
click at [1210, 138] on span at bounding box center [1250, 138] width 80 height 0
click at [0, 0] on input "checkbox" at bounding box center [0, 0] width 0 height 0
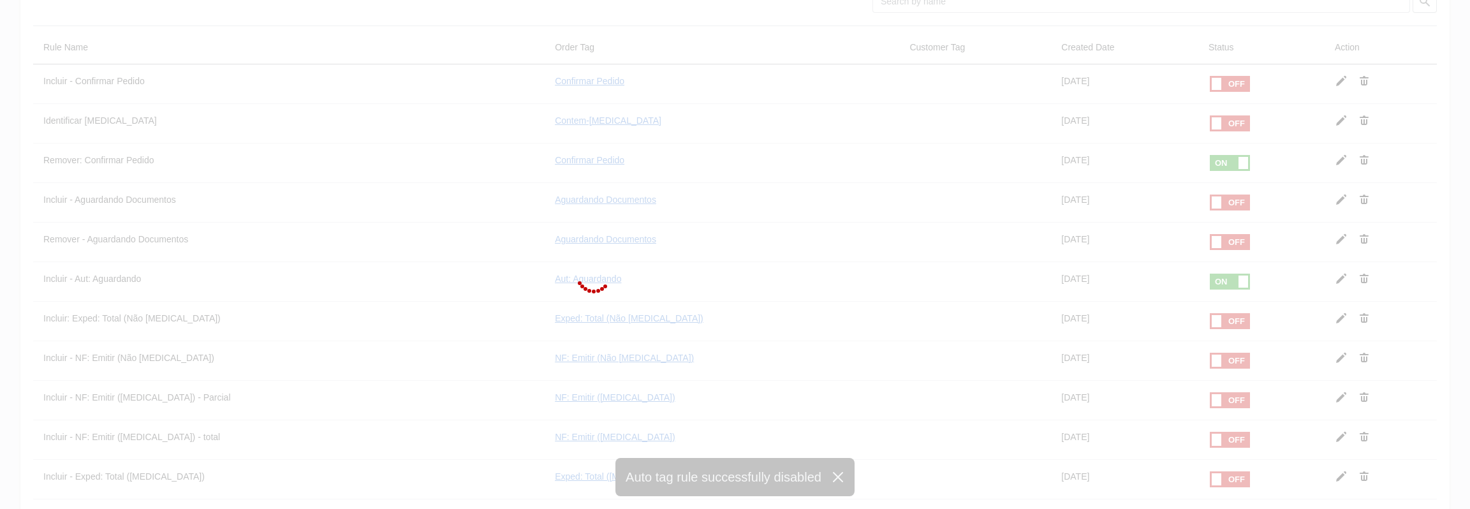
scroll to position [0, 0]
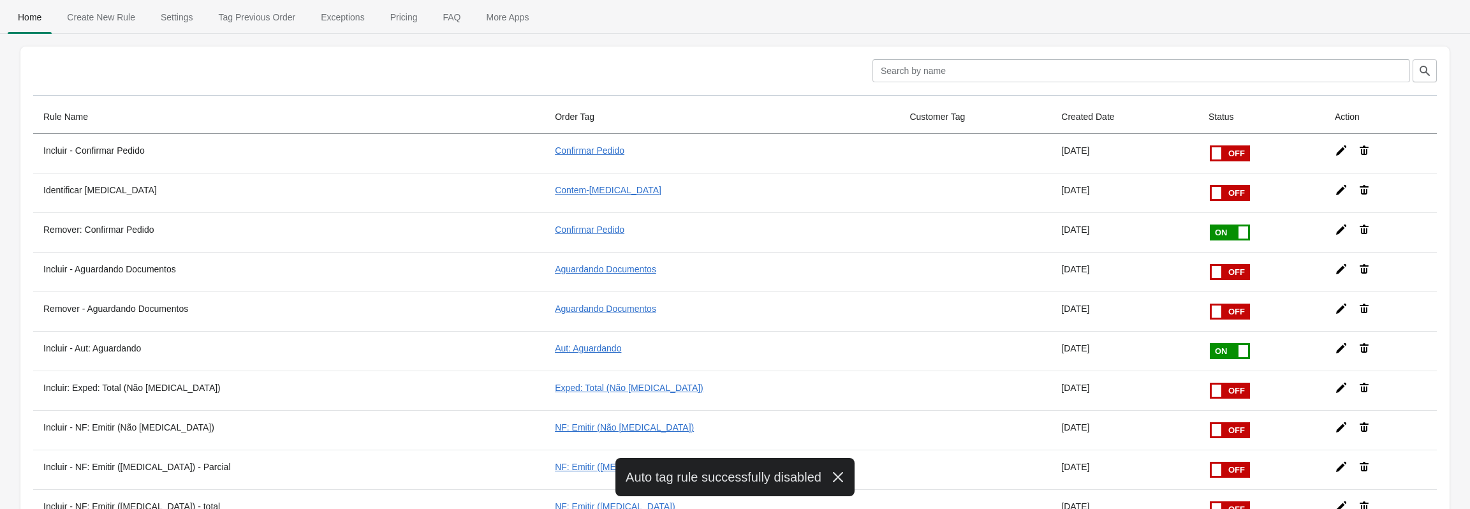
click at [1210, 225] on span at bounding box center [1250, 225] width 80 height 0
click at [0, 0] on input "checkbox" at bounding box center [0, 0] width 0 height 0
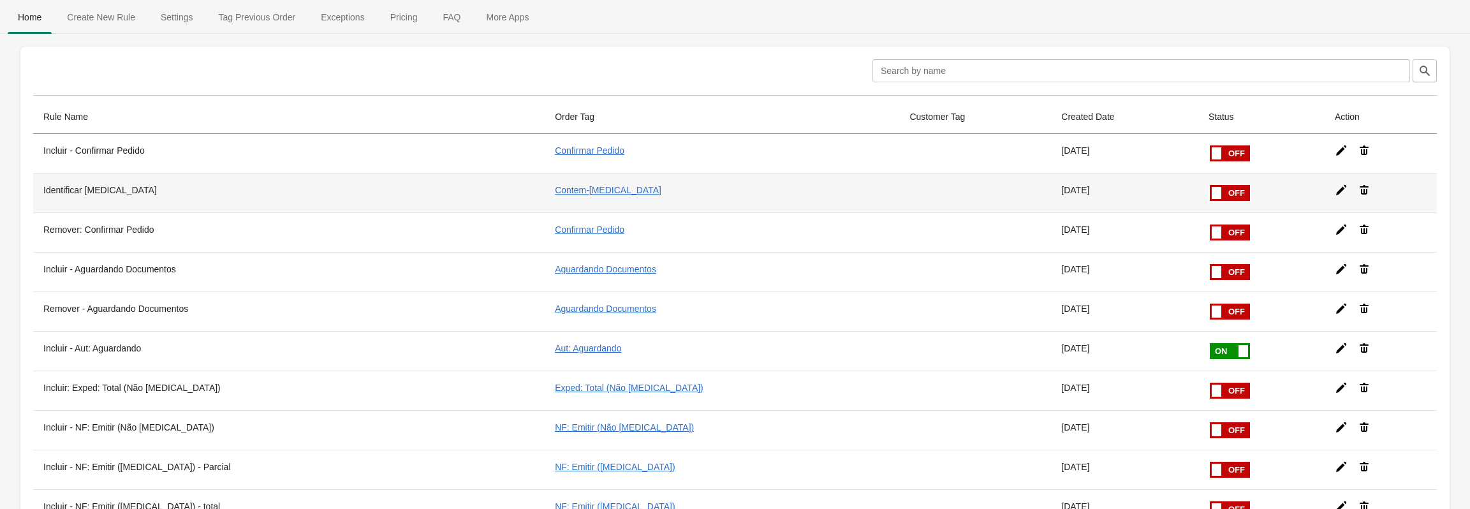
click at [1199, 185] on span at bounding box center [1210, 185] width 80 height 0
click at [0, 0] on input "checkbox" at bounding box center [0, 0] width 0 height 0
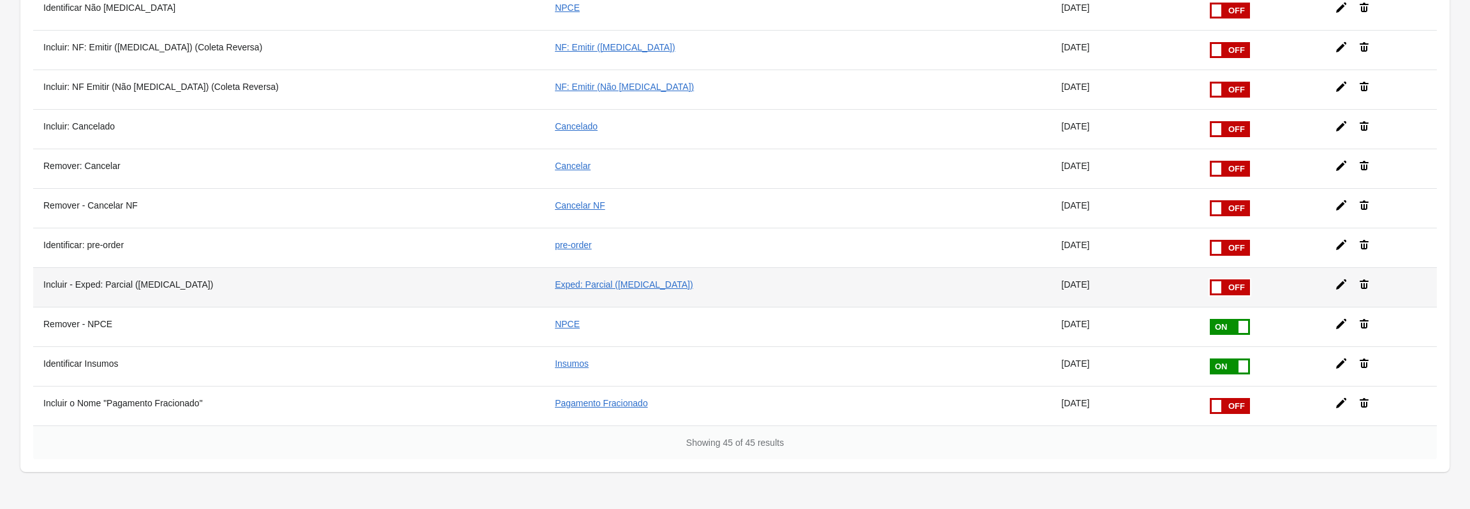
scroll to position [1466, 0]
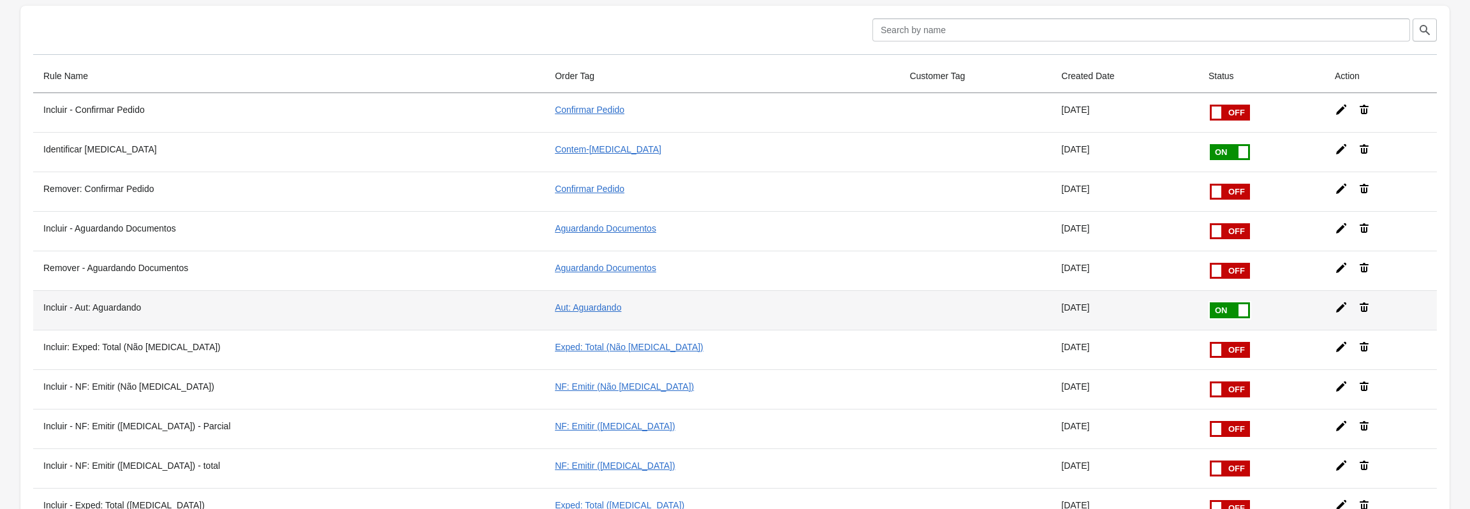
scroll to position [0, 0]
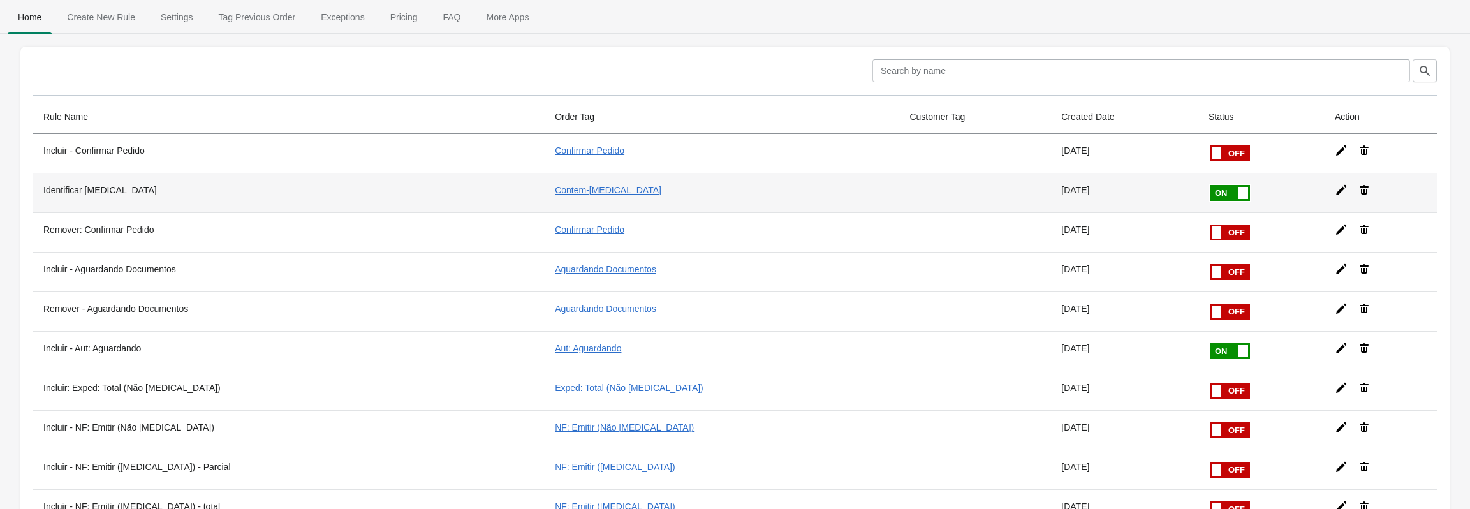
click at [1210, 185] on span at bounding box center [1250, 185] width 80 height 0
click at [0, 0] on input "checkbox" at bounding box center [0, 0] width 0 height 0
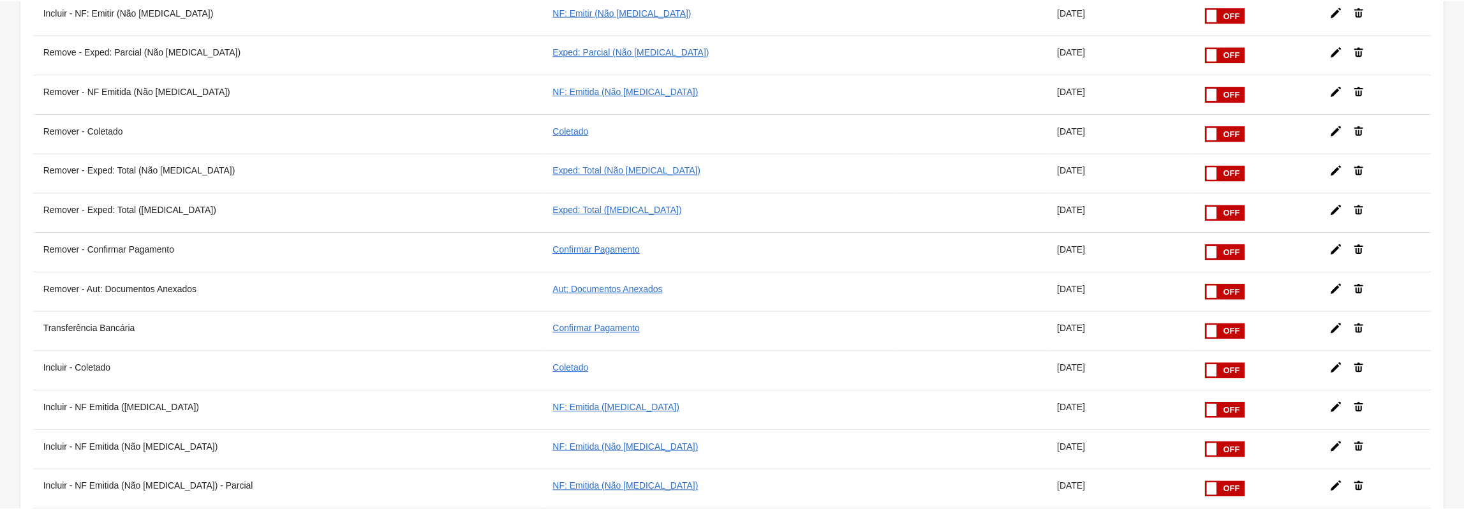
scroll to position [828, 0]
